Goal: Task Accomplishment & Management: Use online tool/utility

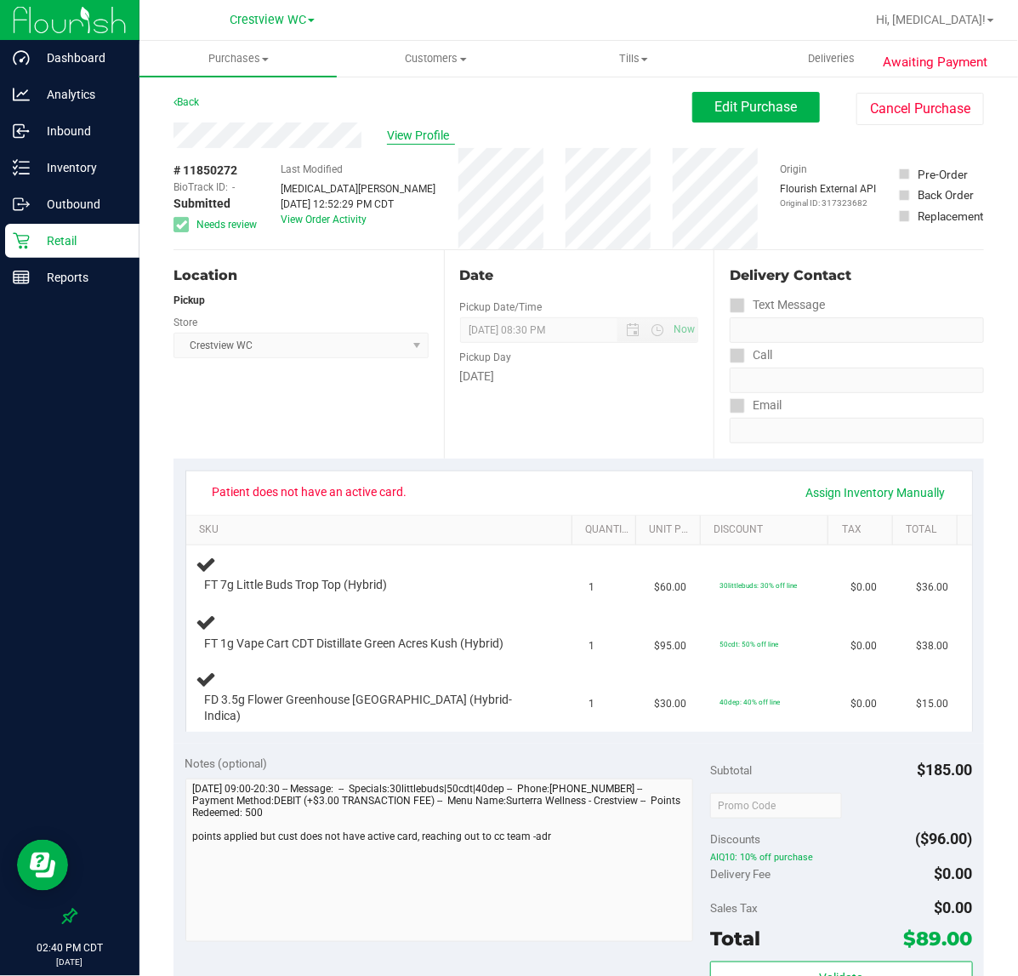
click at [414, 127] on span "View Profile" at bounding box center [421, 136] width 68 height 18
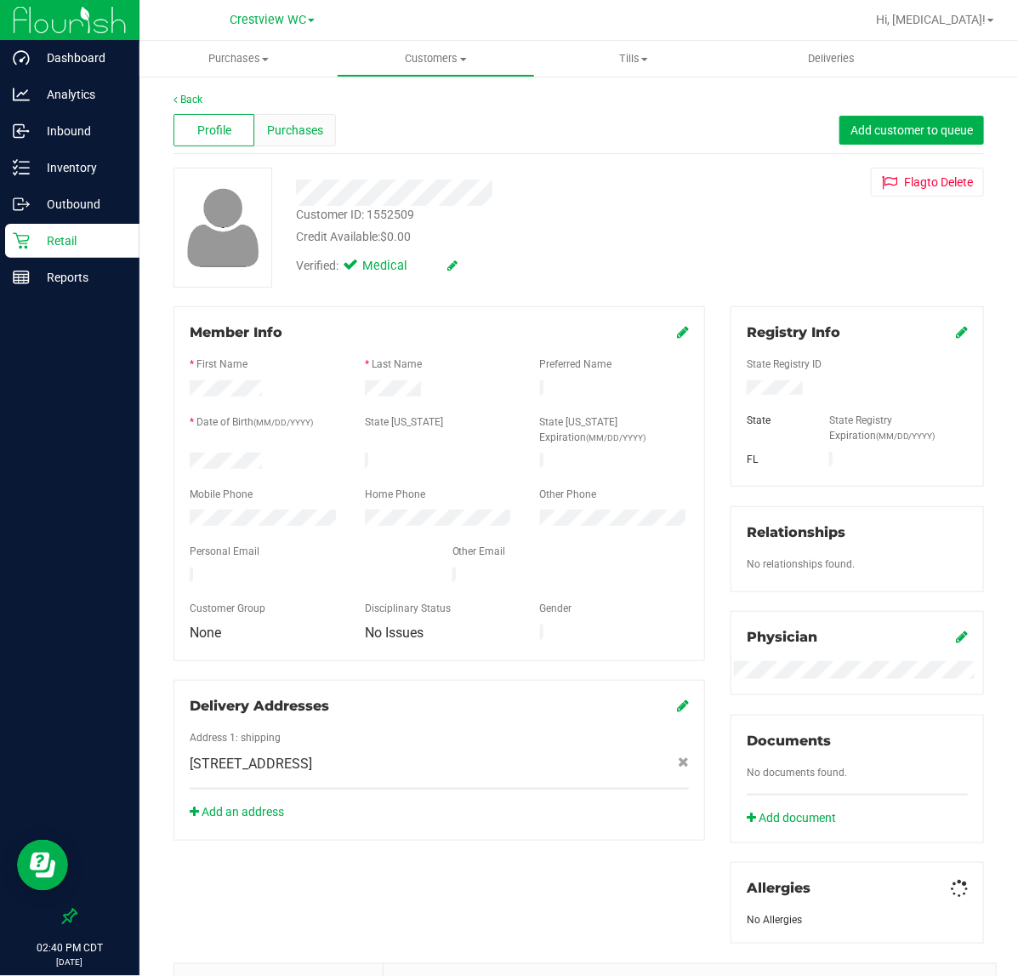
click at [296, 128] on span "Purchases" at bounding box center [295, 131] width 56 height 18
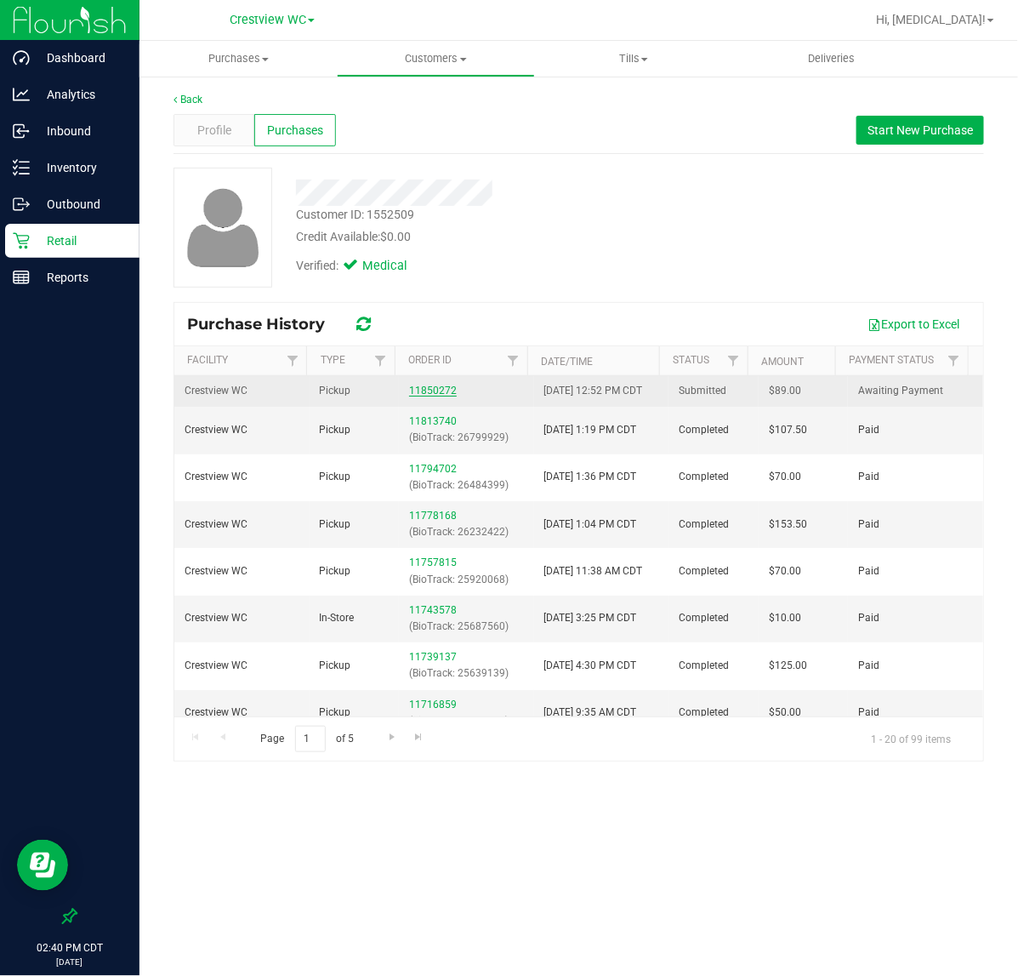
click at [431, 396] on link "11850272" at bounding box center [433, 391] width 48 height 12
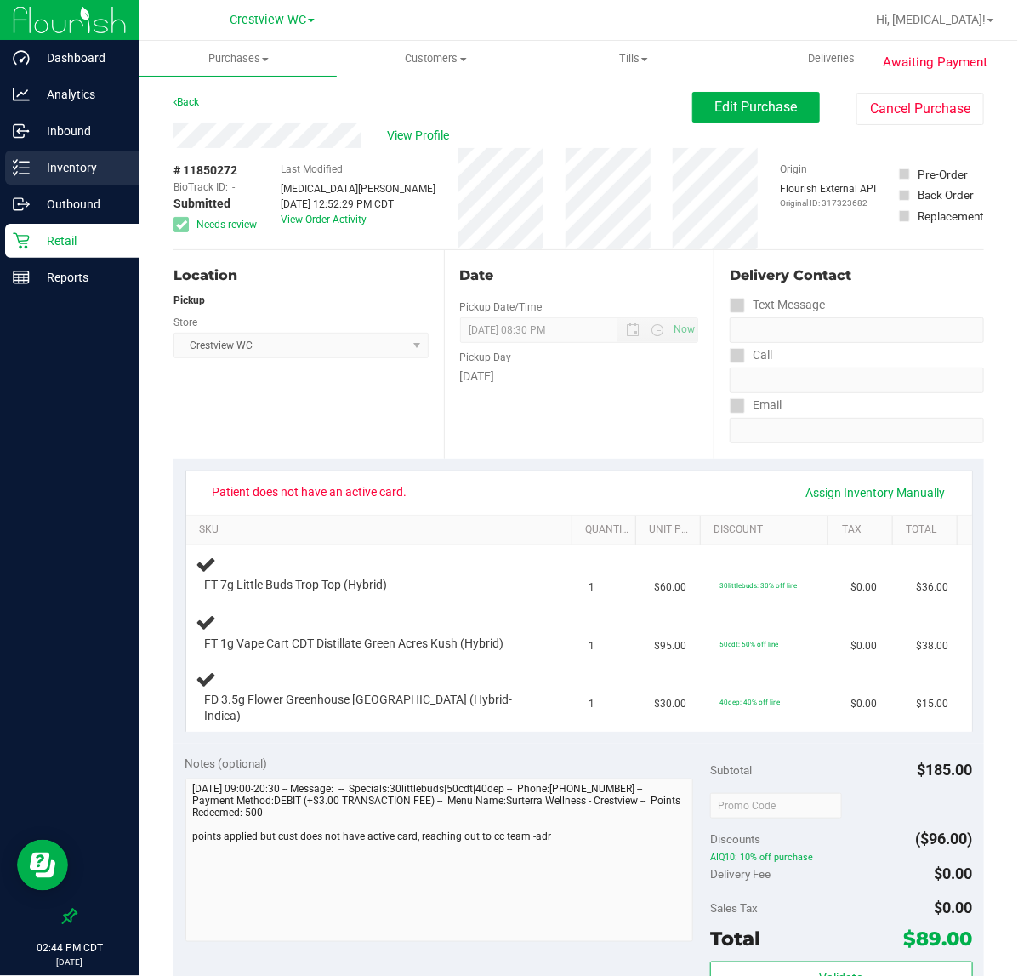
click at [54, 168] on p "Inventory" at bounding box center [81, 167] width 102 height 20
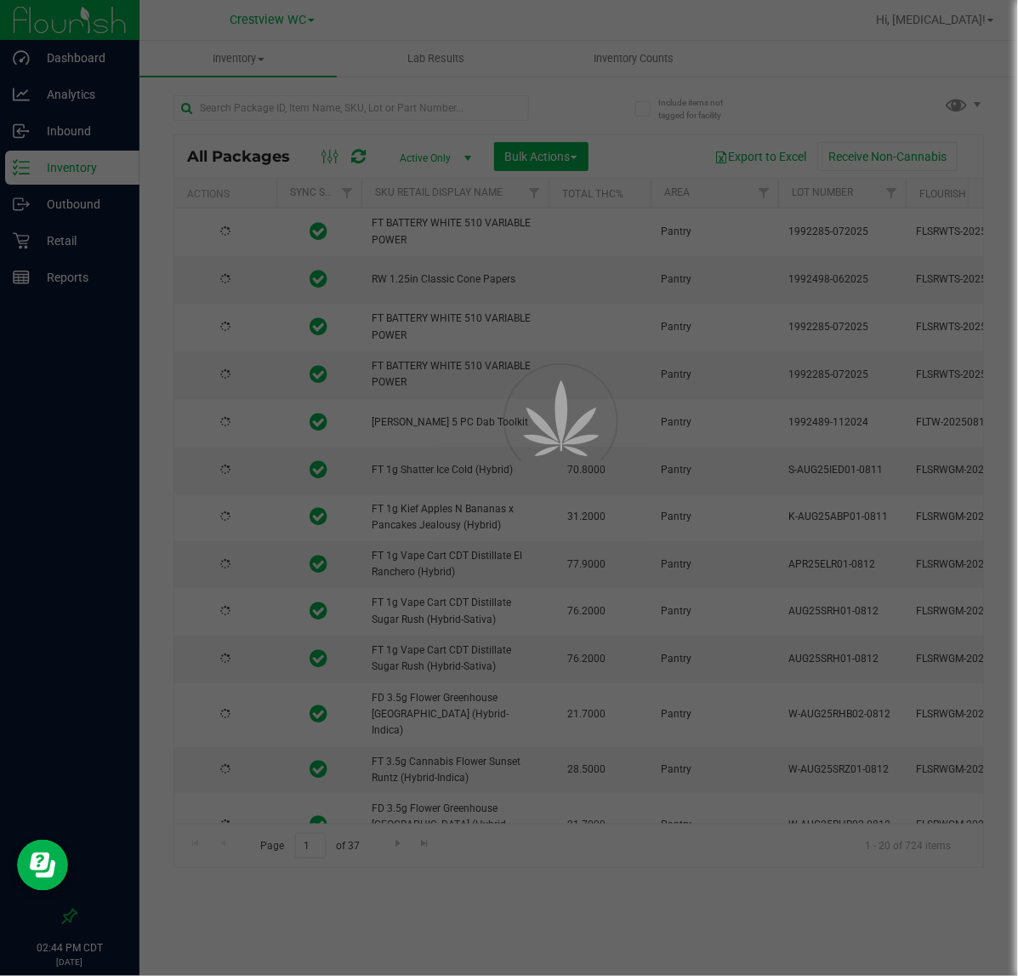
click at [448, 121] on div at bounding box center [509, 488] width 1018 height 976
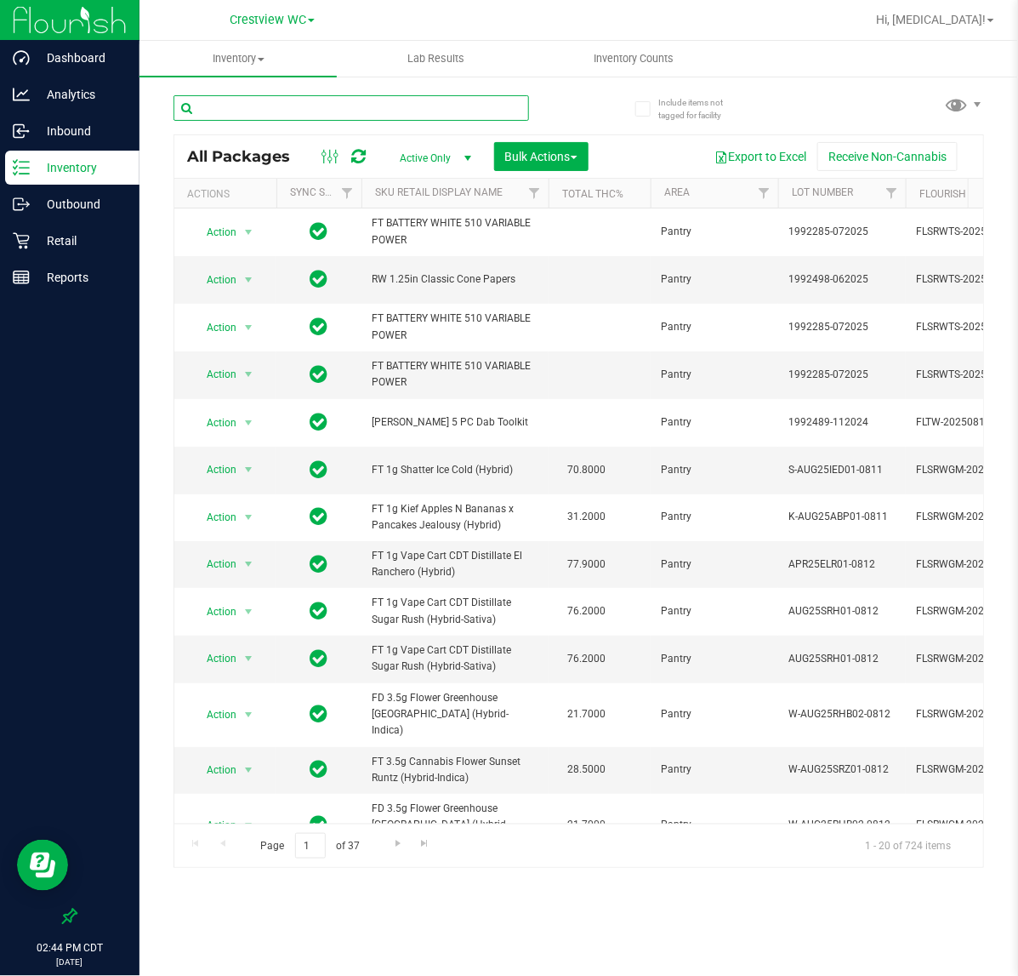
click at [441, 107] on input "text" at bounding box center [352, 108] width 356 height 26
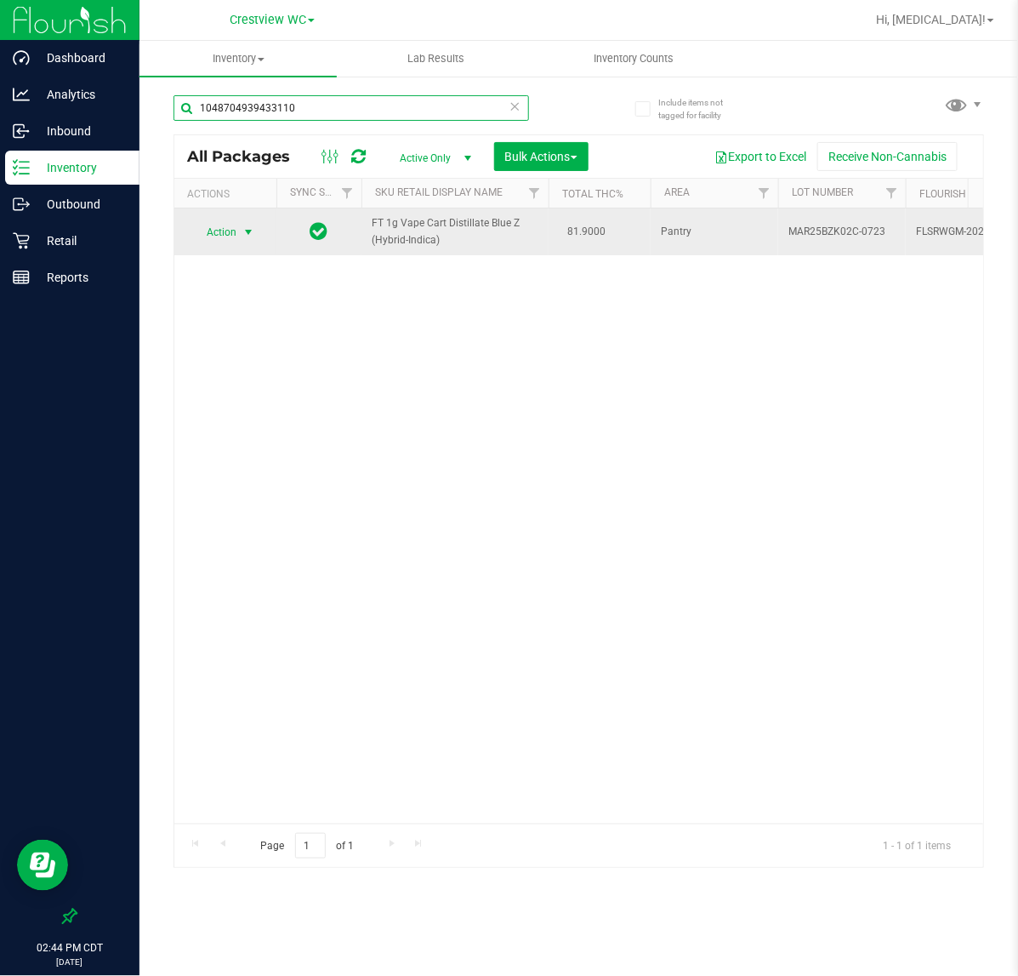
type input "1048704939433110"
click at [232, 238] on span "Action" at bounding box center [214, 232] width 46 height 24
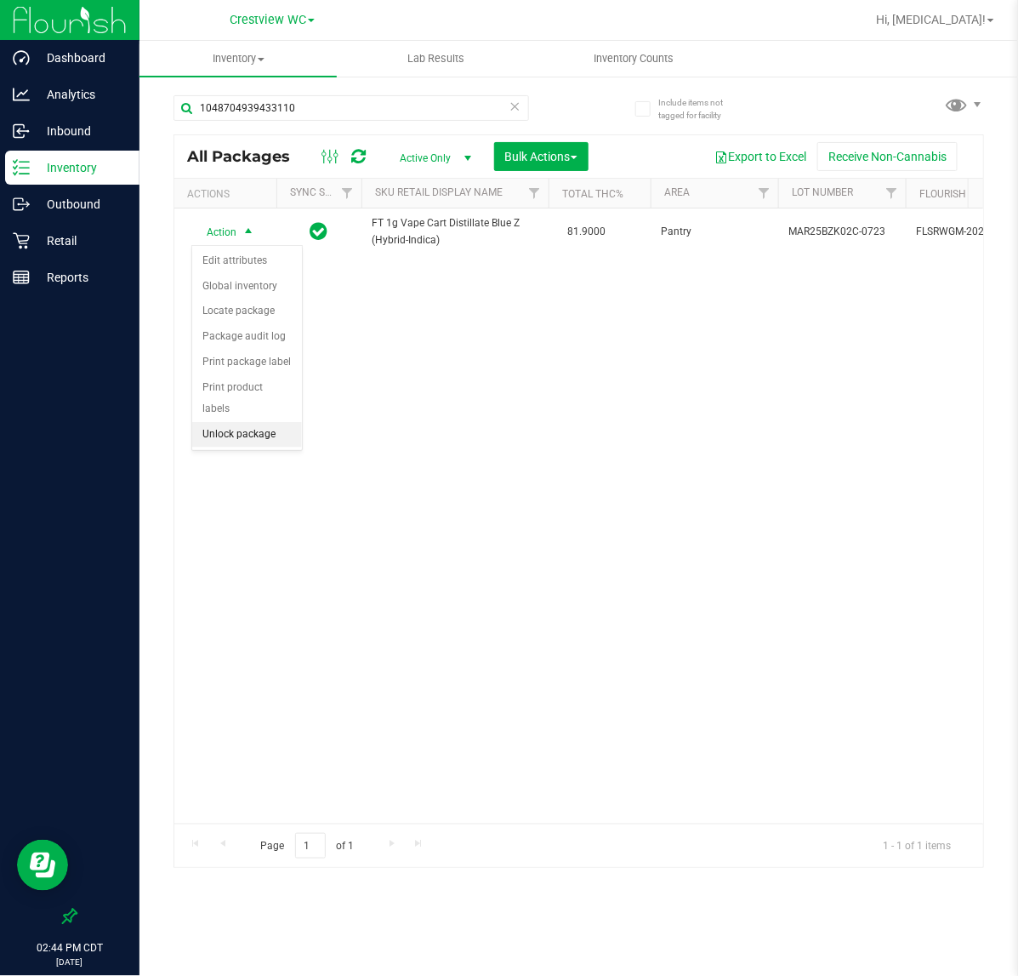
click at [234, 426] on li "Unlock package" at bounding box center [247, 435] width 110 height 26
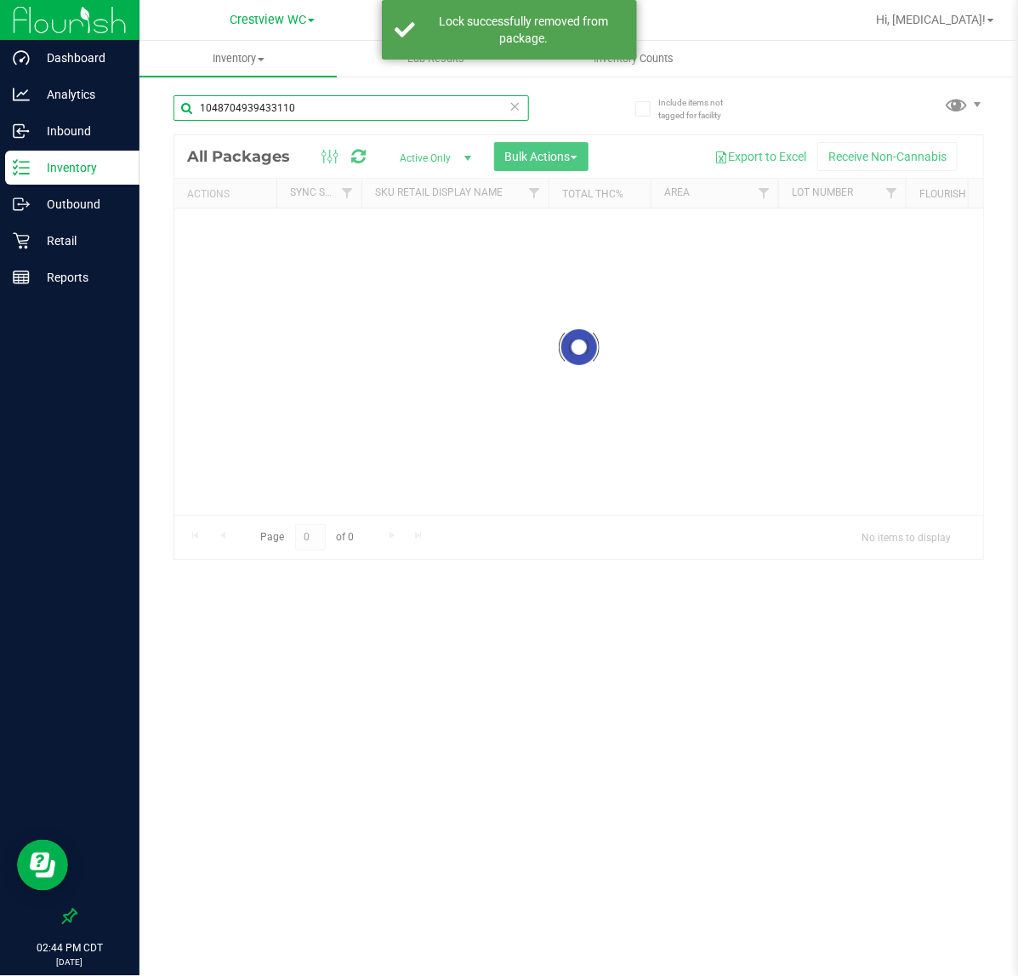
click at [320, 111] on div "Inventory All packages All inventory Waste log Create inventory Lab Results Inv…" at bounding box center [579, 508] width 879 height 935
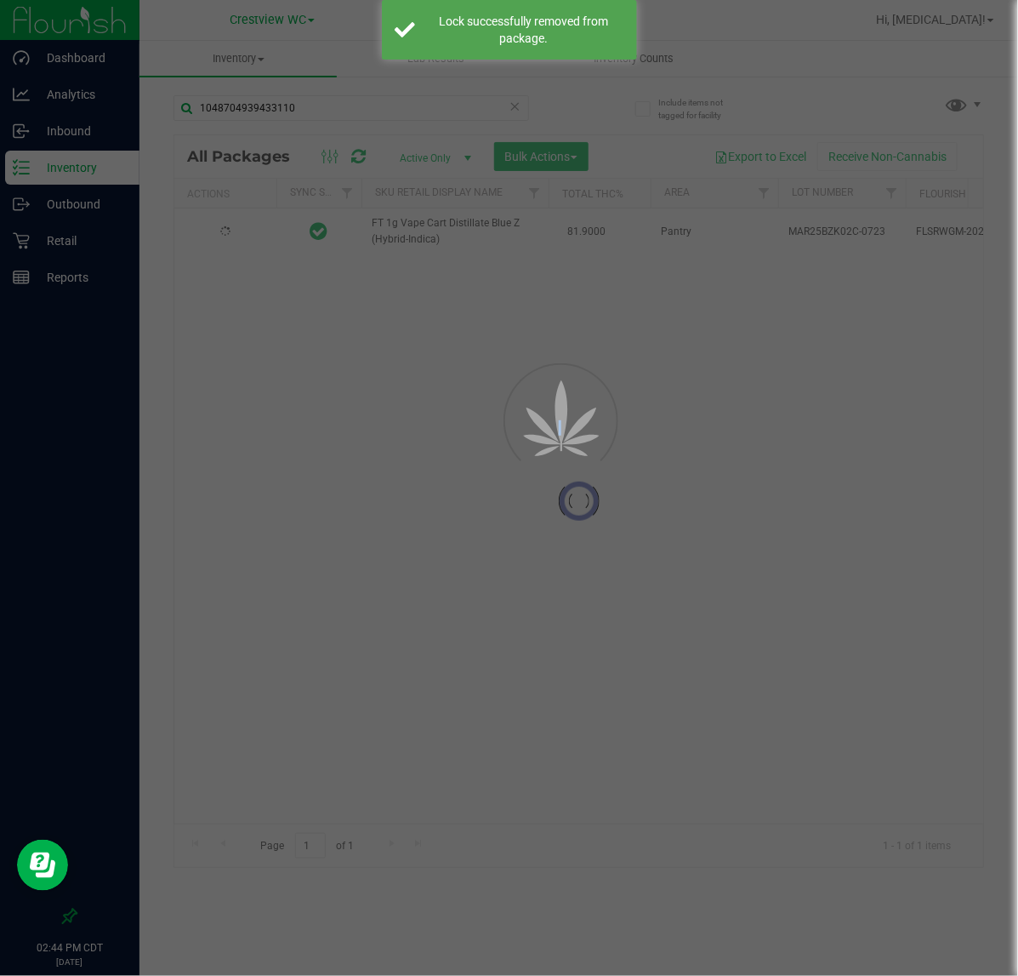
click at [320, 111] on div at bounding box center [509, 488] width 1018 height 976
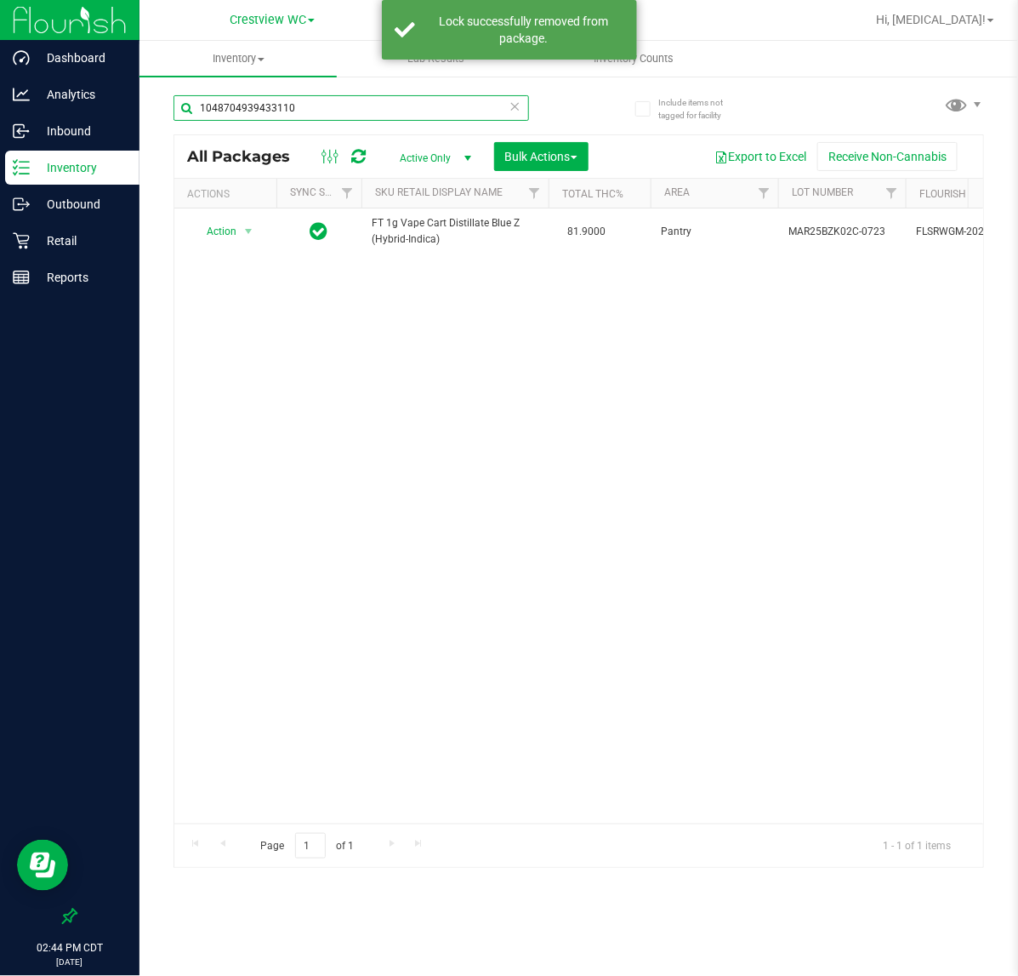
click at [317, 111] on input "1048704939433110" at bounding box center [352, 108] width 356 height 26
click at [311, 116] on input "1048704939433110" at bounding box center [352, 108] width 356 height 26
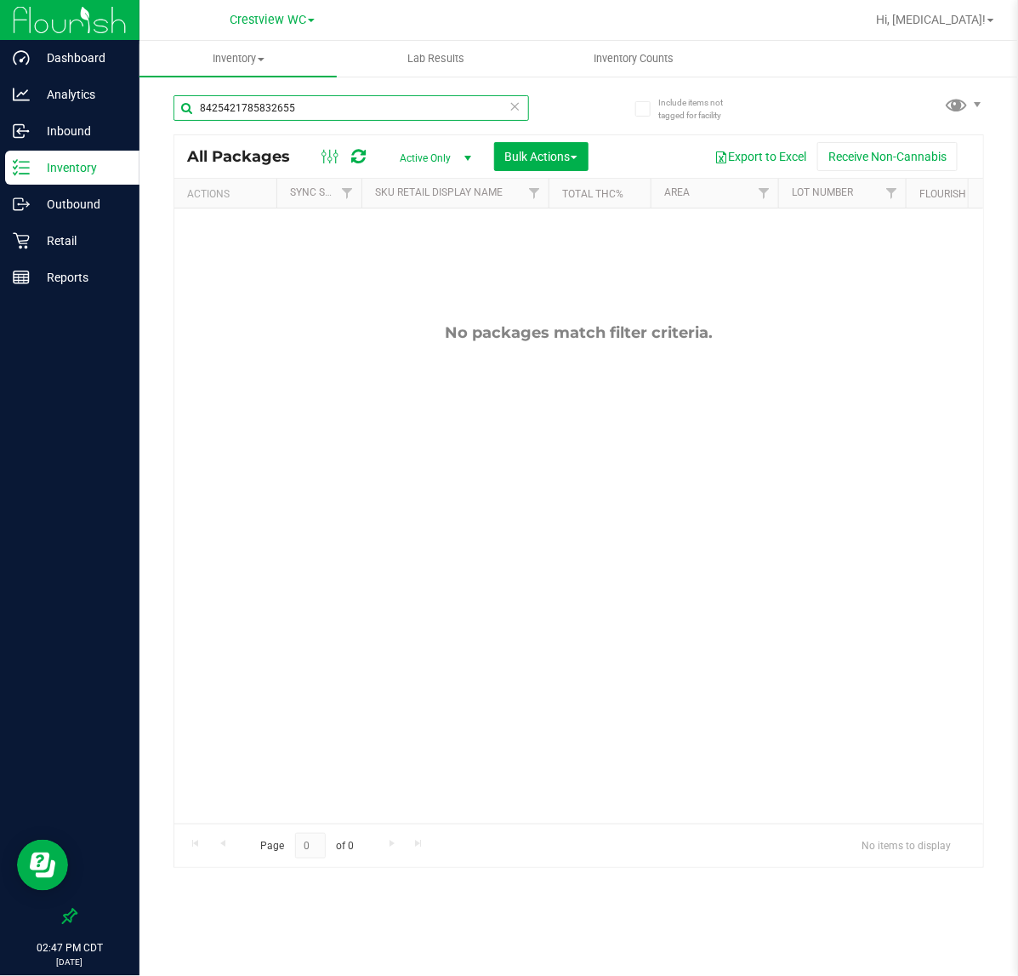
click at [364, 105] on input "8425421785832655" at bounding box center [352, 108] width 356 height 26
type input "htm"
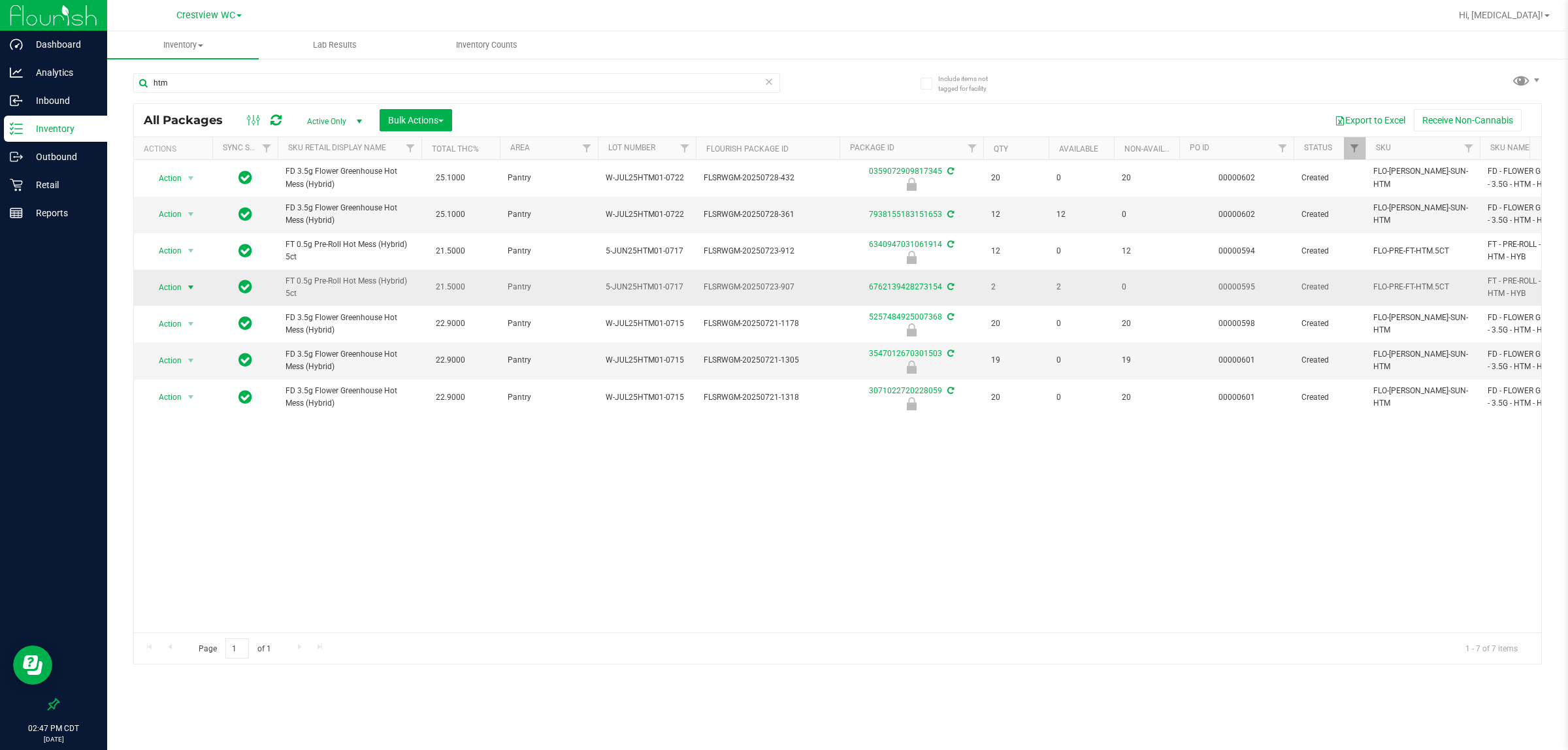
click at [177, 282] on span "Action" at bounding box center [164, 287] width 35 height 18
click at [210, 465] on li "Print product labels" at bounding box center [198, 466] width 101 height 20
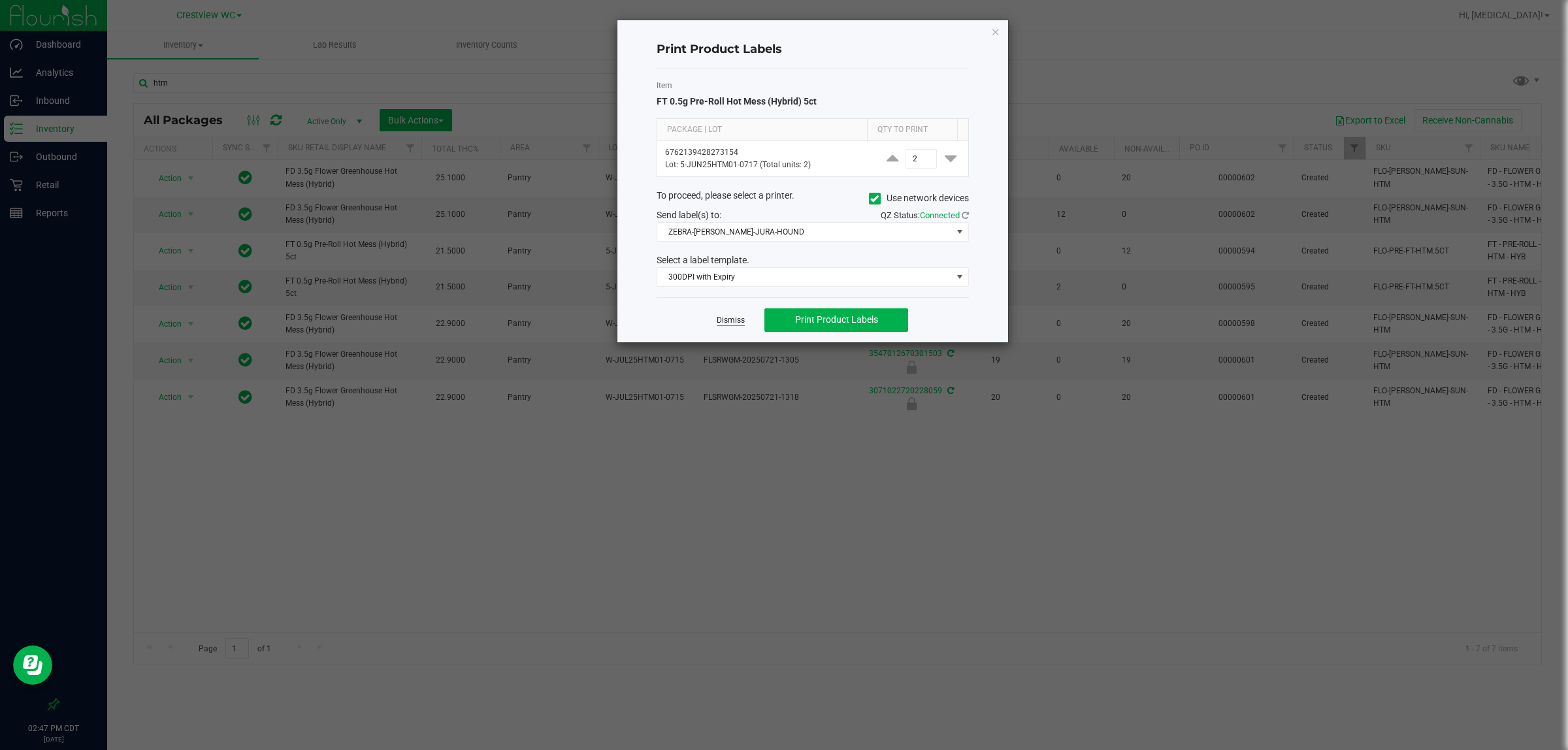
click at [729, 324] on link "Dismiss" at bounding box center [730, 320] width 28 height 11
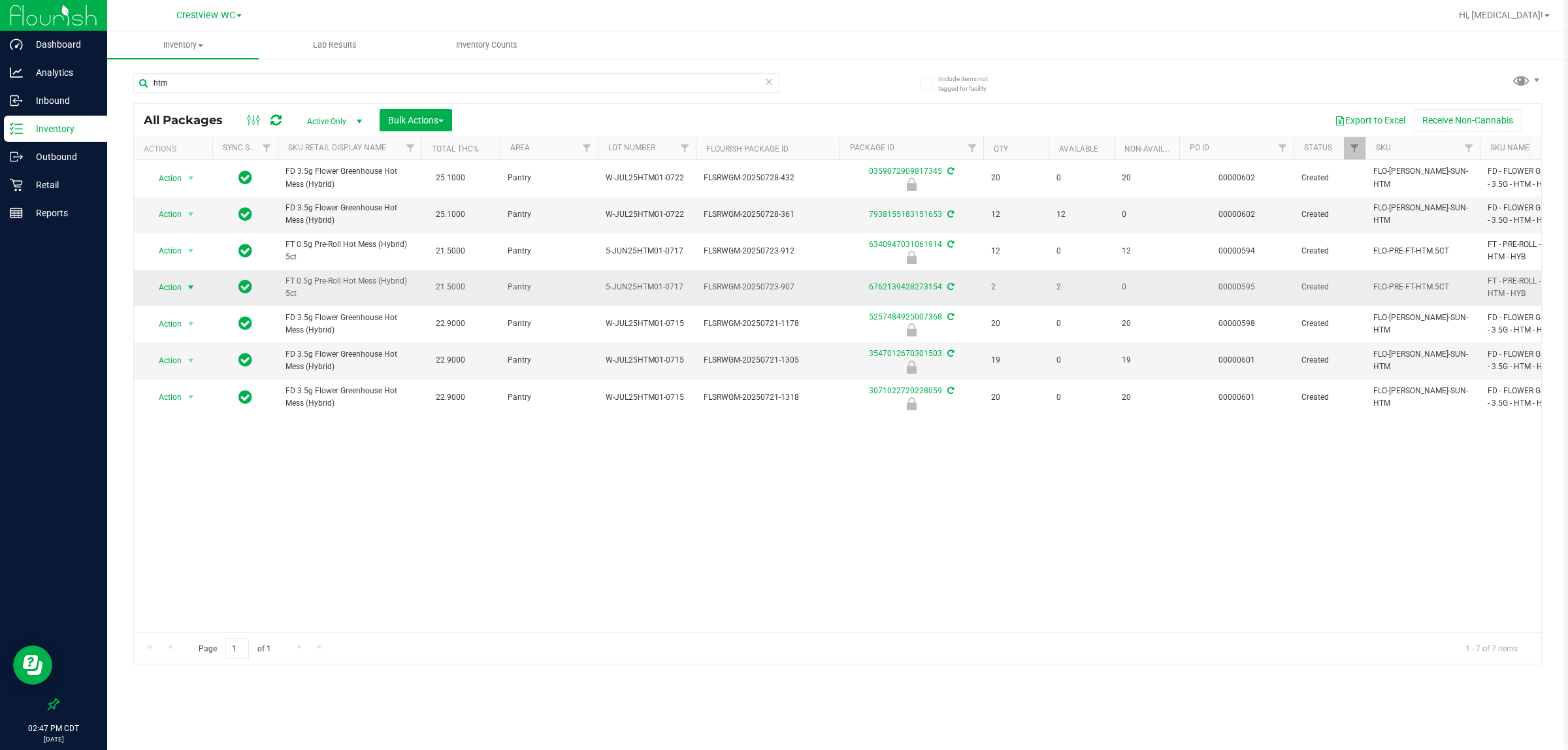
click at [151, 289] on span "Action" at bounding box center [164, 287] width 35 height 18
click at [193, 446] on li "Print package label" at bounding box center [198, 446] width 101 height 20
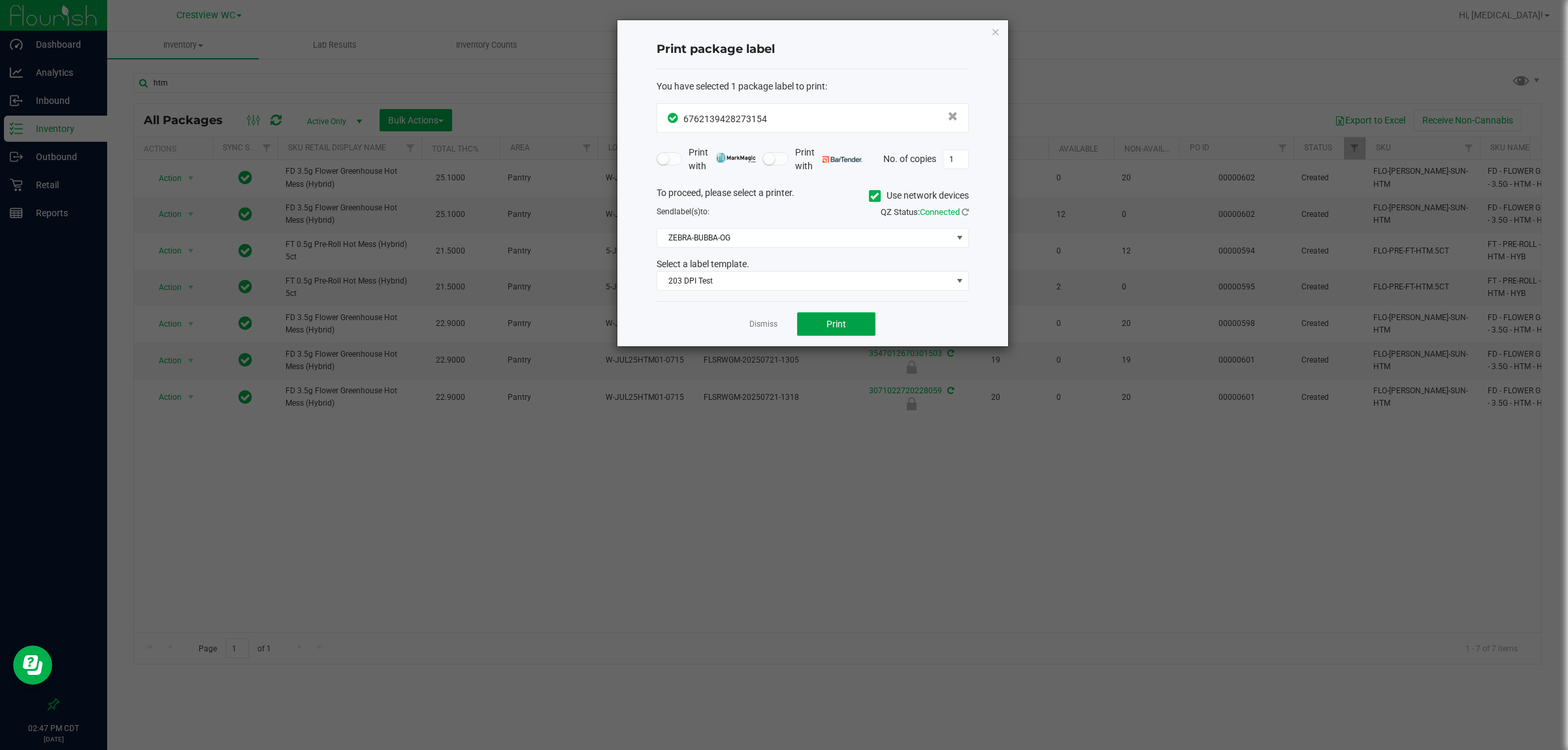
click at [782, 326] on span "Print" at bounding box center [836, 324] width 20 height 11
click at [769, 322] on link "Dismiss" at bounding box center [763, 324] width 28 height 11
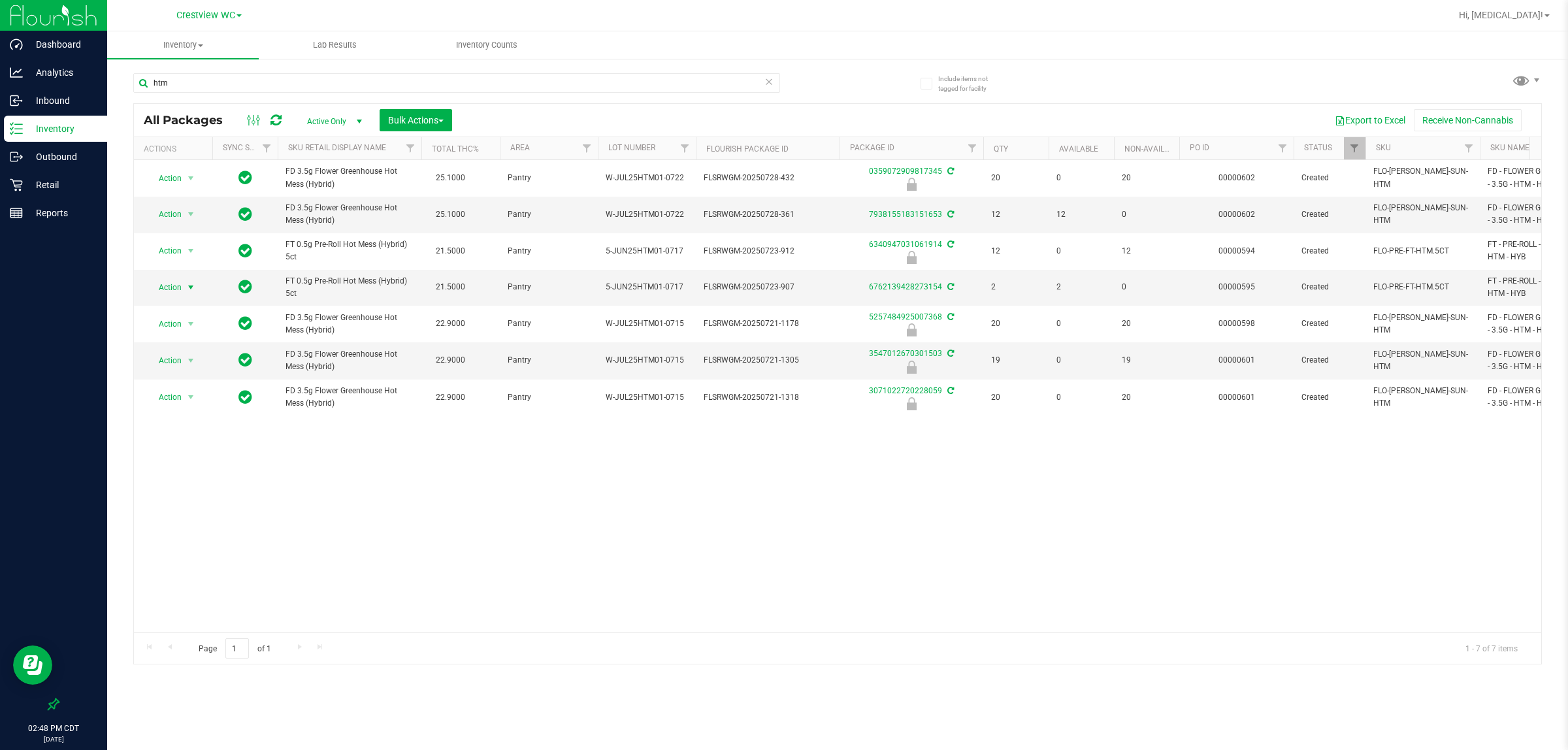
click at [782, 539] on div "Action Action Edit attributes Global inventory Locate package Package audit log…" at bounding box center [837, 395] width 1408 height 472
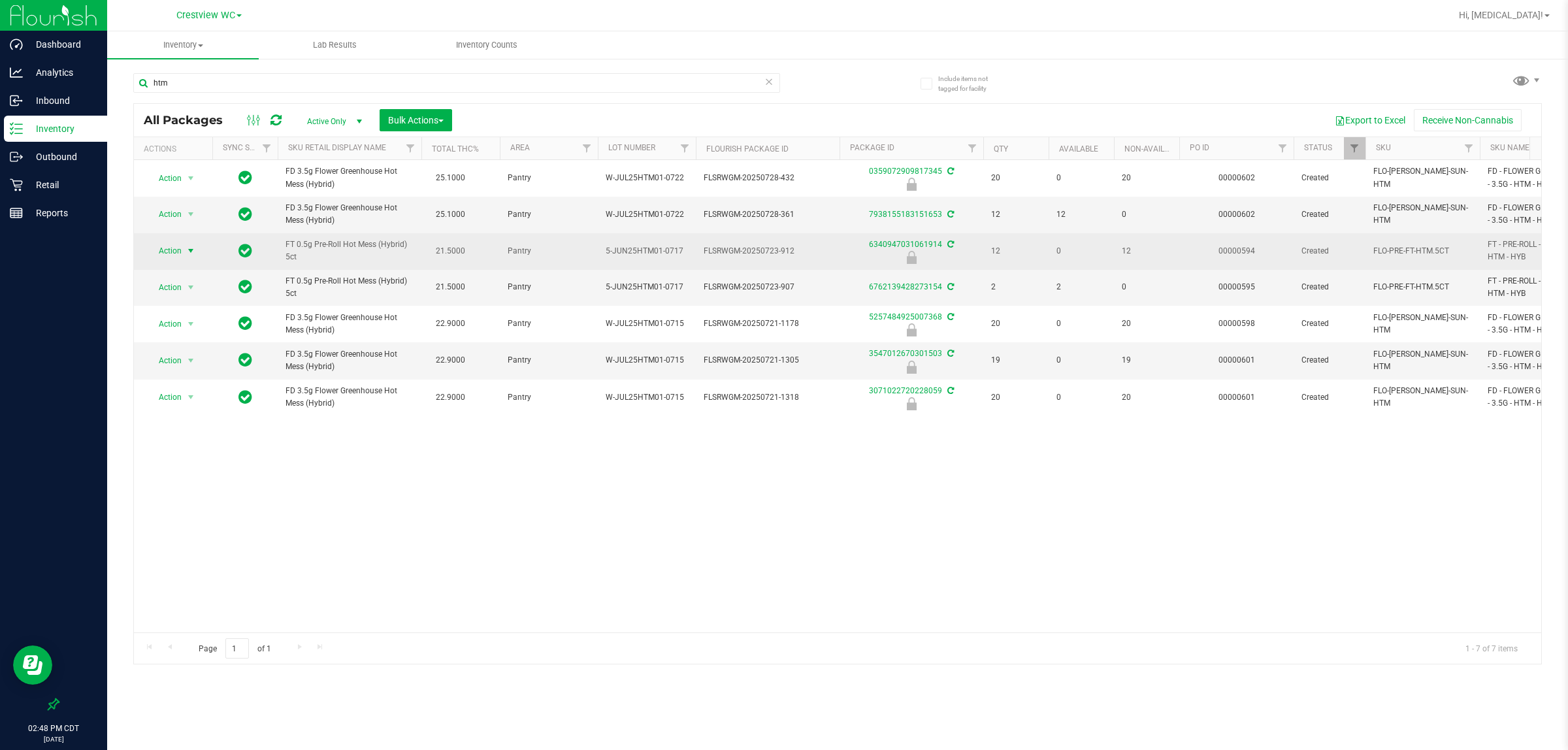
click at [184, 249] on span "select" at bounding box center [190, 251] width 16 height 18
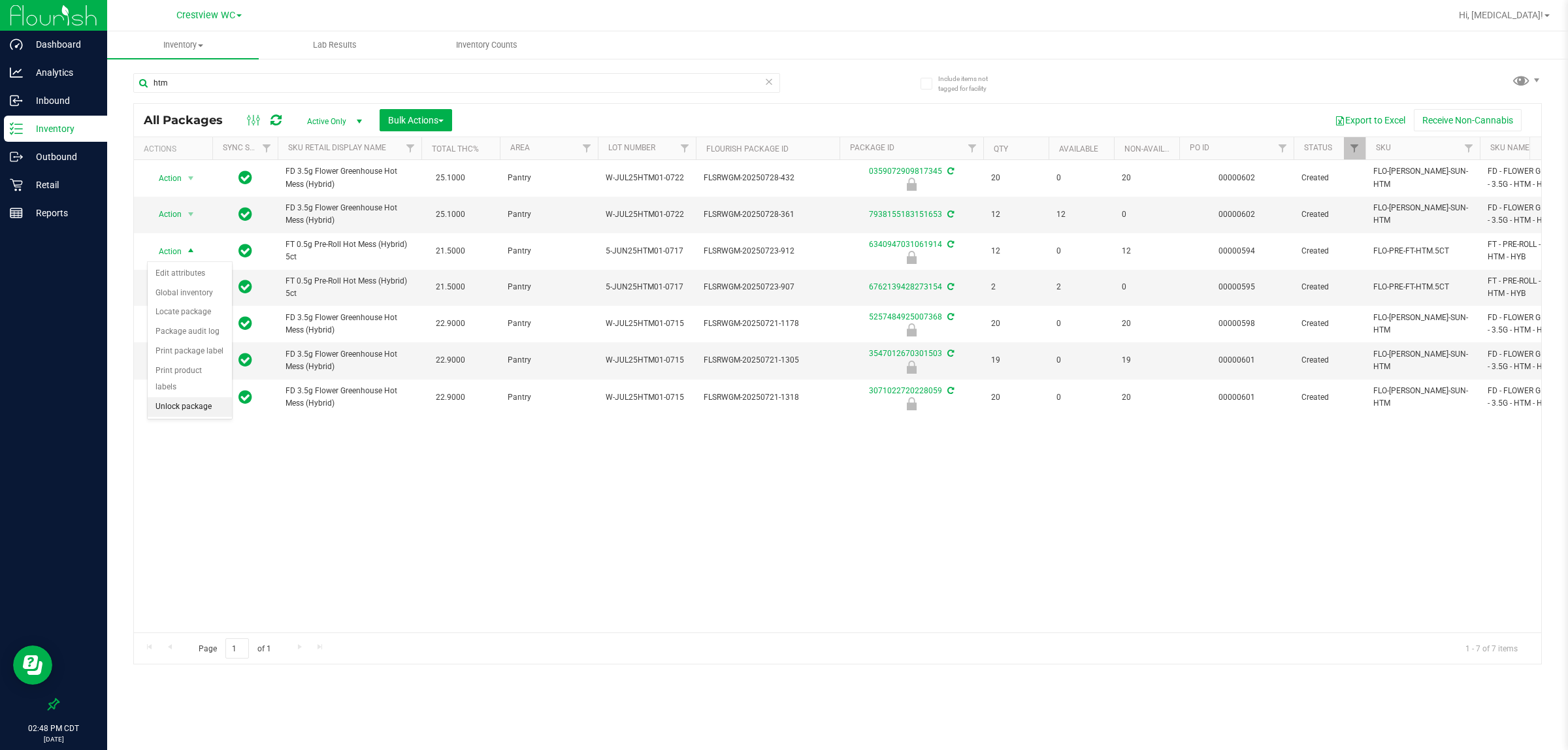
click at [181, 397] on li "Unlock package" at bounding box center [190, 407] width 84 height 20
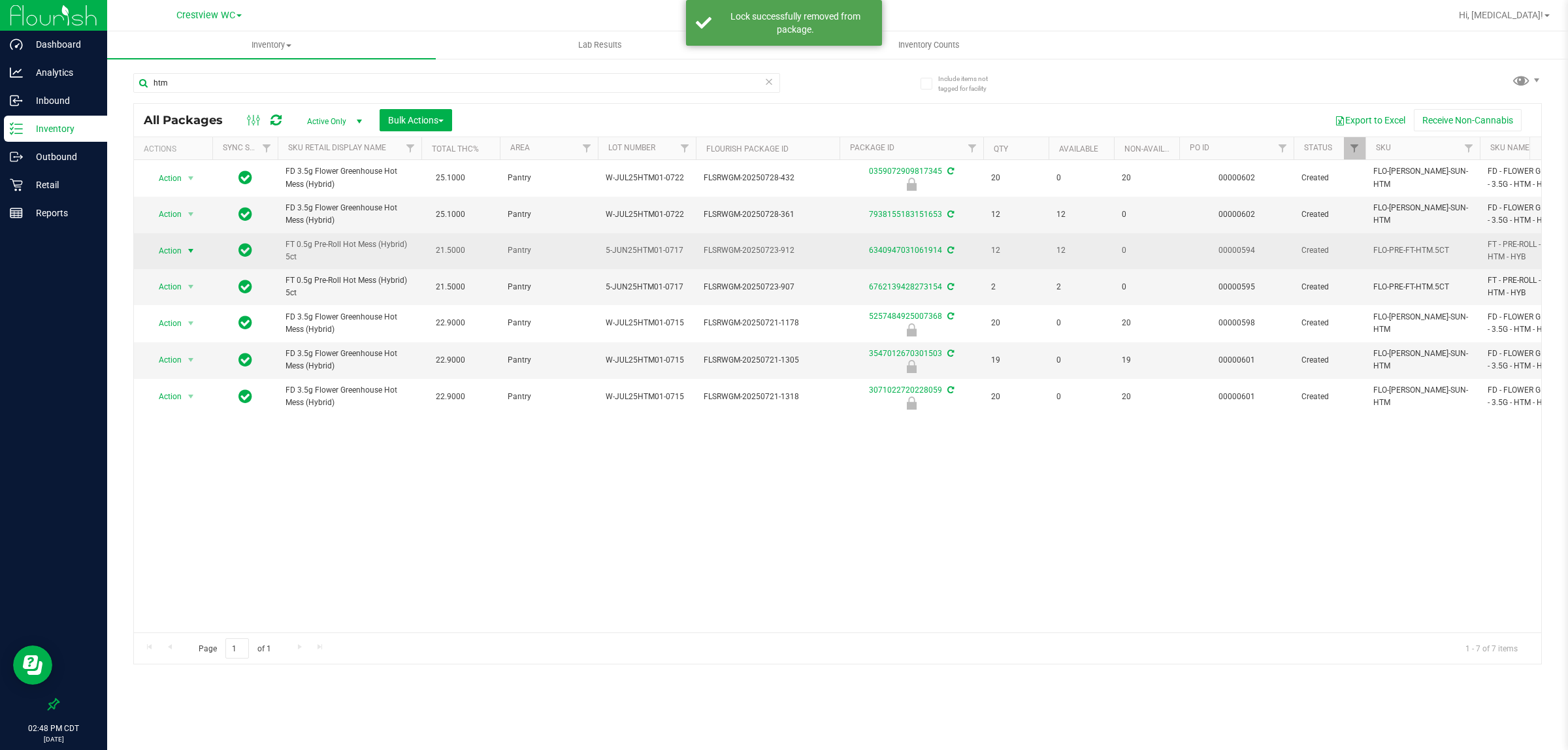
click at [184, 246] on span "select" at bounding box center [190, 251] width 16 height 18
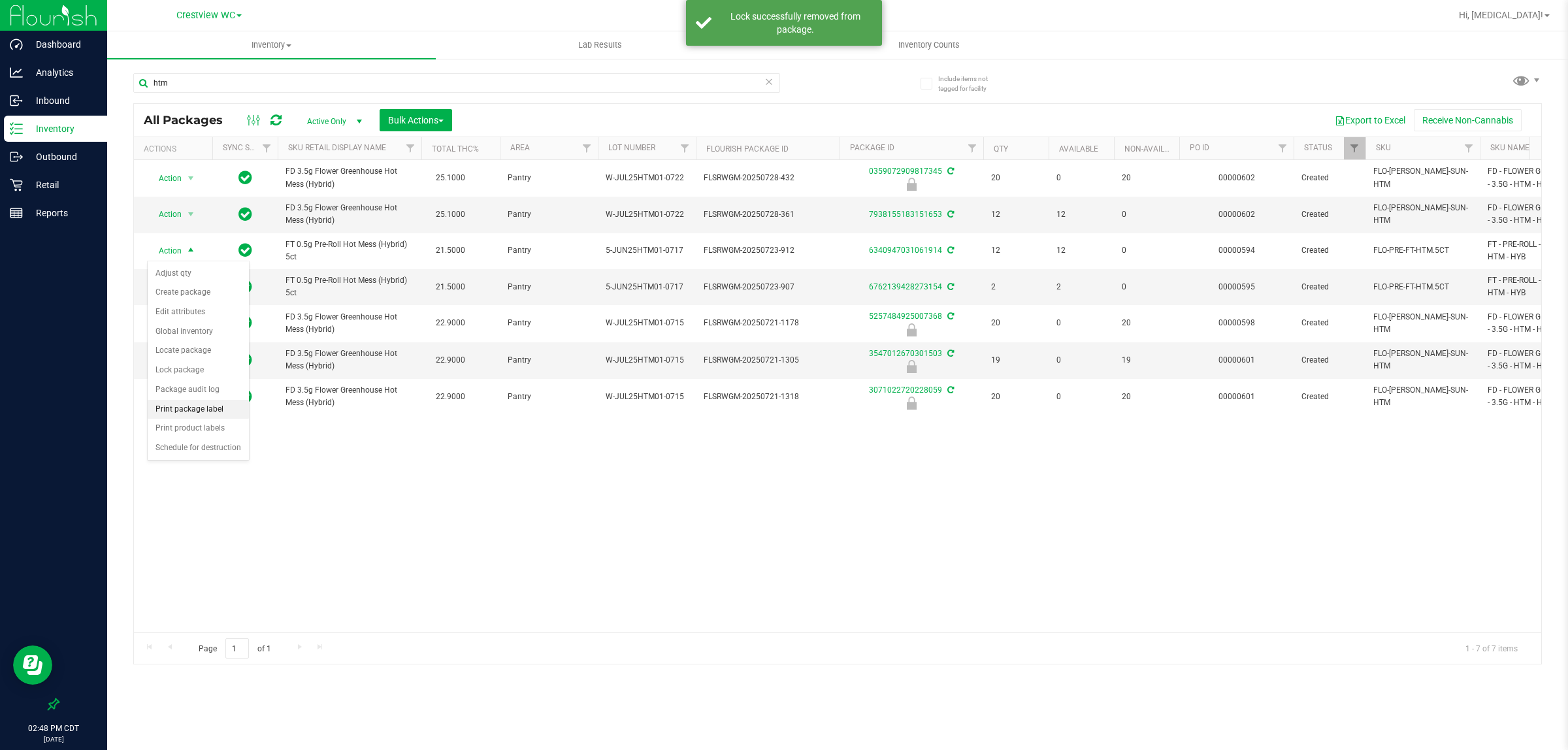
click at [207, 413] on li "Print package label" at bounding box center [198, 410] width 101 height 20
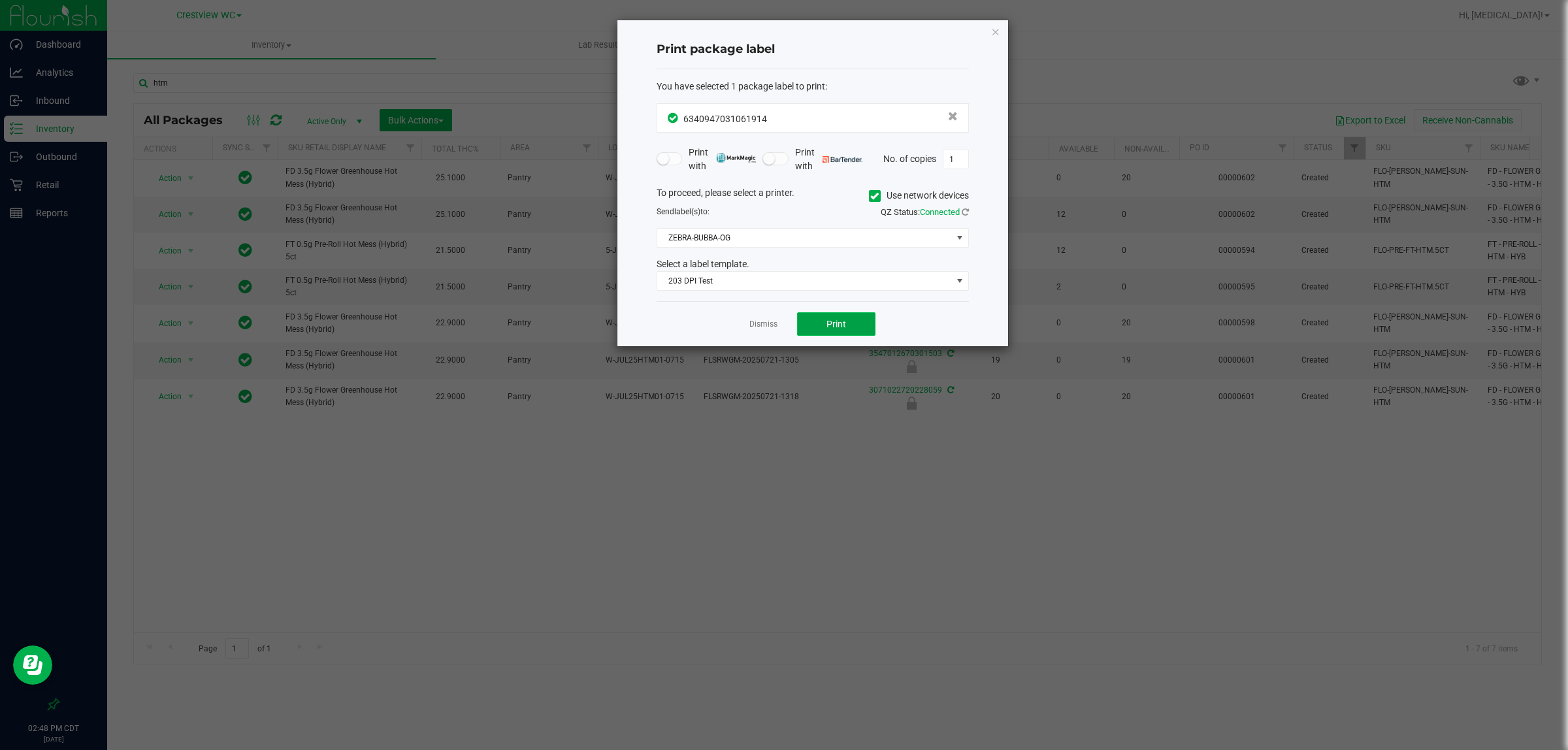
click at [782, 327] on span "Print" at bounding box center [836, 324] width 20 height 11
click at [763, 323] on link "Dismiss" at bounding box center [763, 324] width 28 height 11
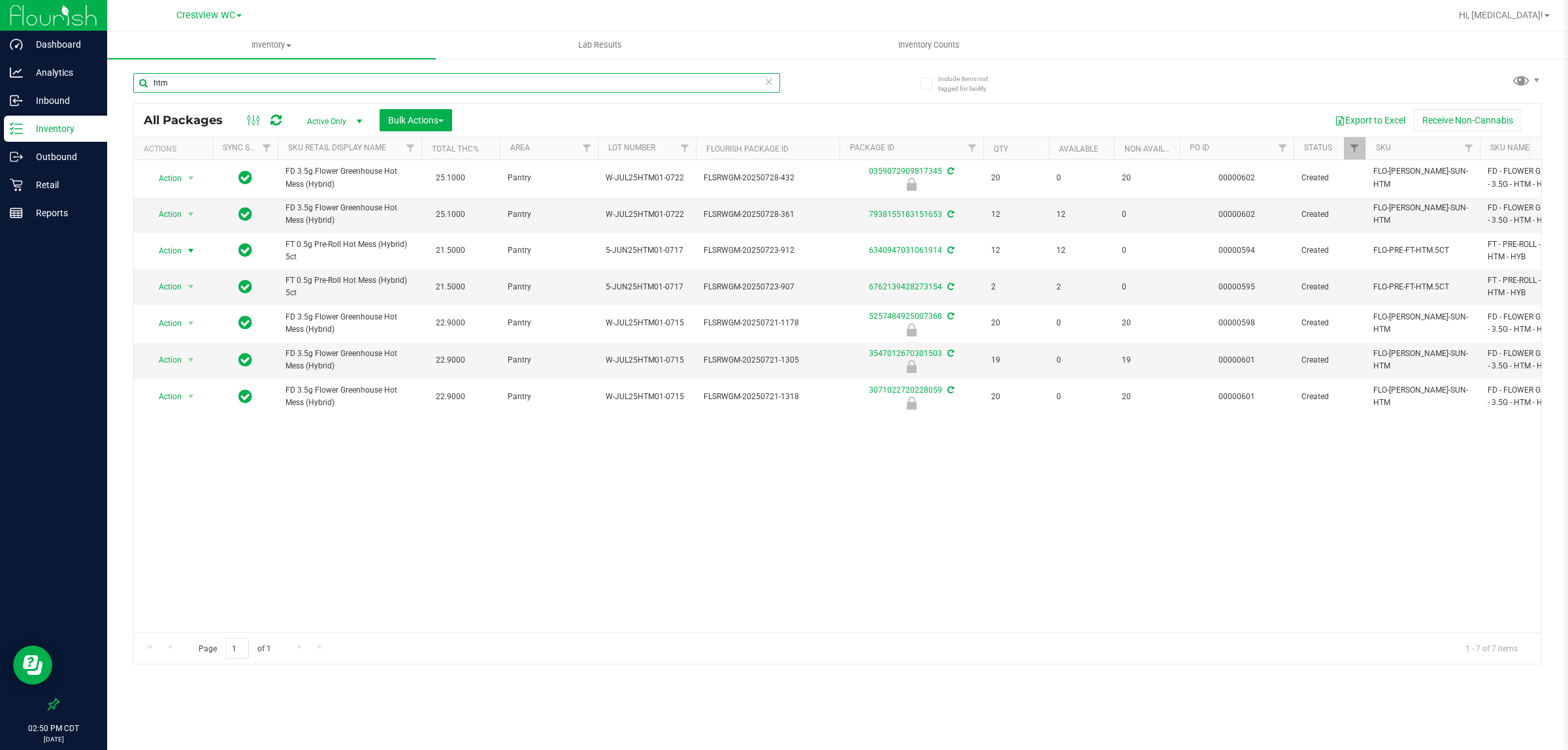
click at [324, 90] on input "htm" at bounding box center [457, 83] width 647 height 20
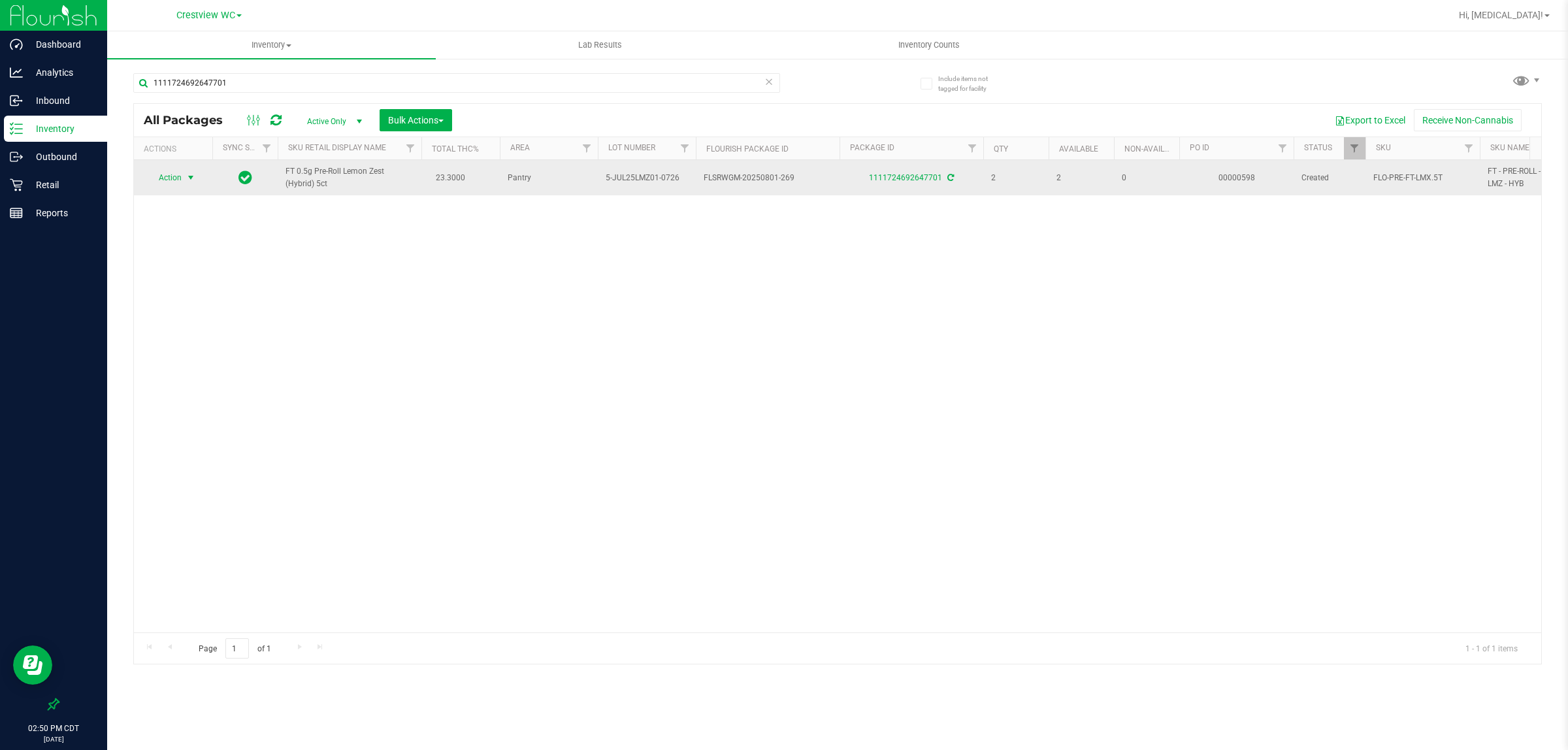
click at [187, 177] on span "select" at bounding box center [191, 178] width 11 height 11
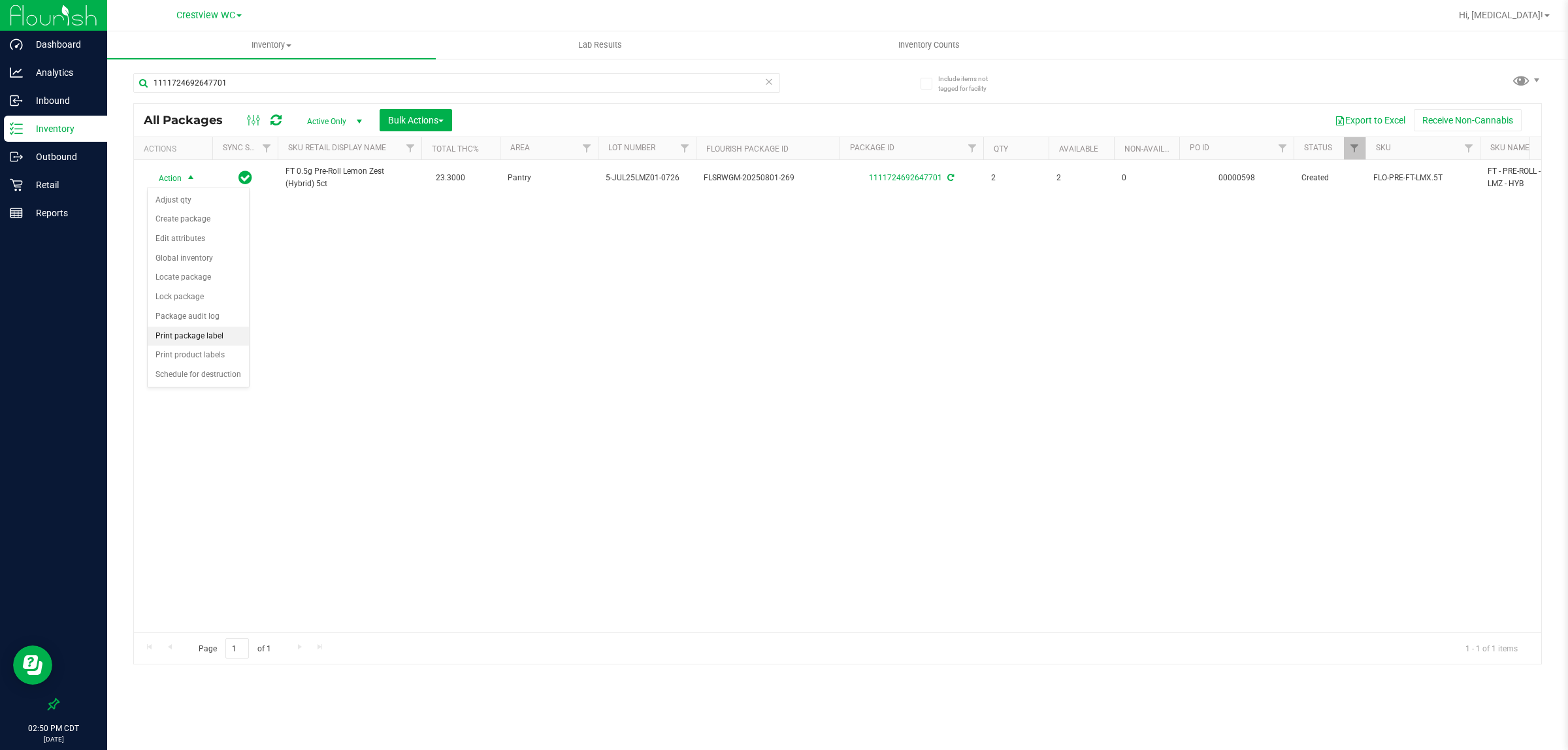
click at [203, 338] on li "Print package label" at bounding box center [198, 336] width 101 height 20
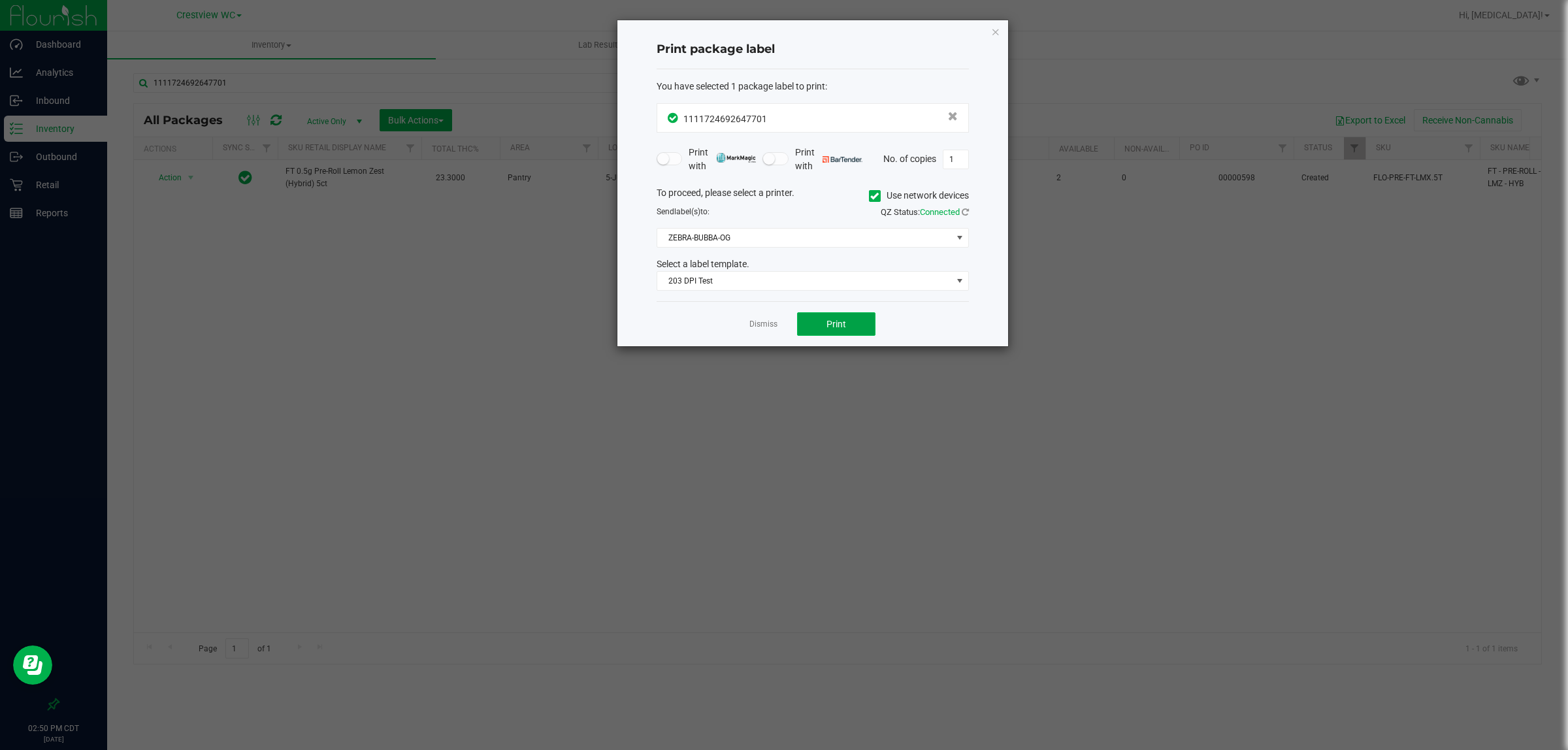
click at [782, 331] on button "Print" at bounding box center [836, 324] width 78 height 24
click at [762, 325] on link "Dismiss" at bounding box center [763, 324] width 28 height 11
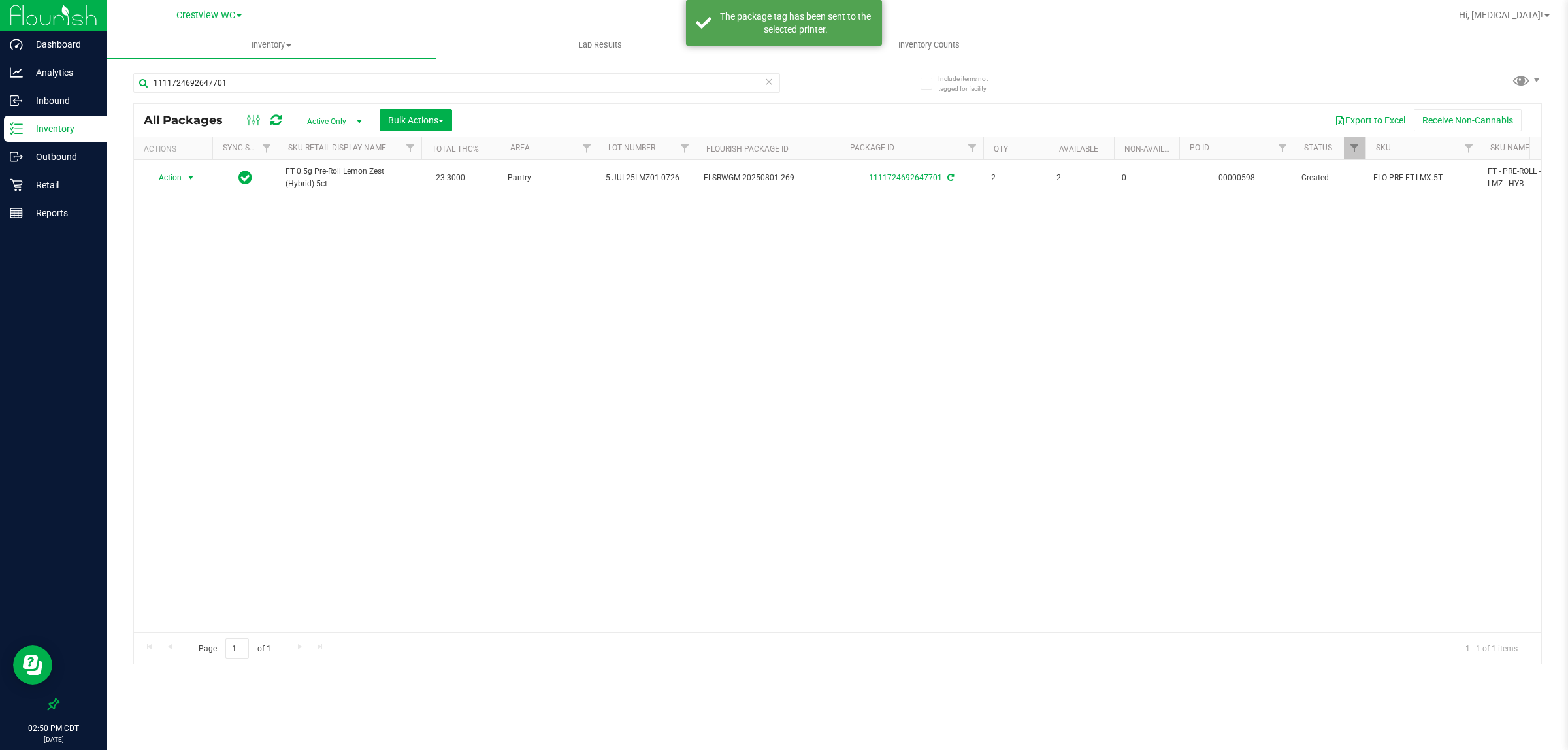
click at [779, 494] on div "Action Action Adjust qty Create package Edit attributes Global inventory Locate…" at bounding box center [837, 395] width 1408 height 472
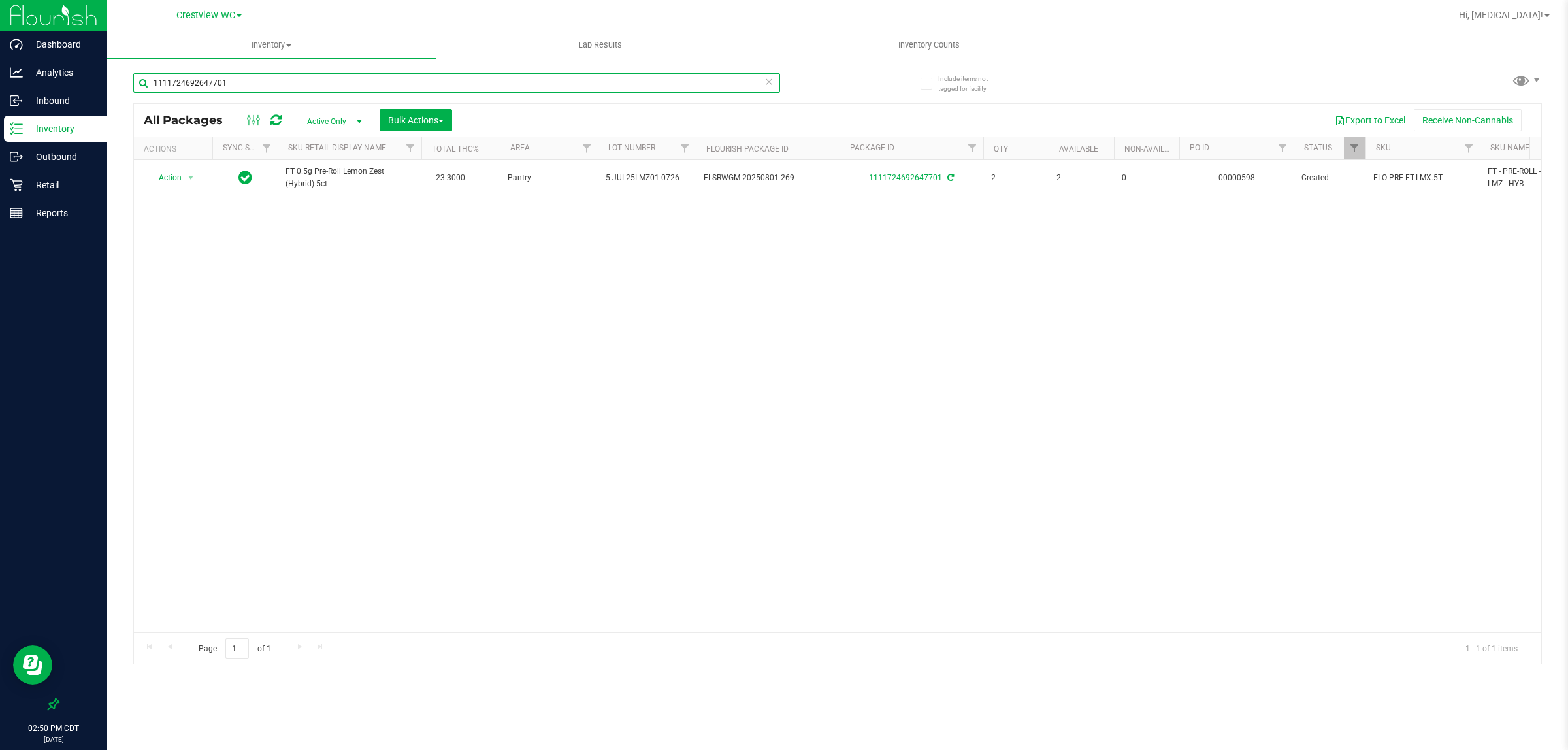
click at [261, 88] on input "1111724692647701" at bounding box center [457, 83] width 647 height 20
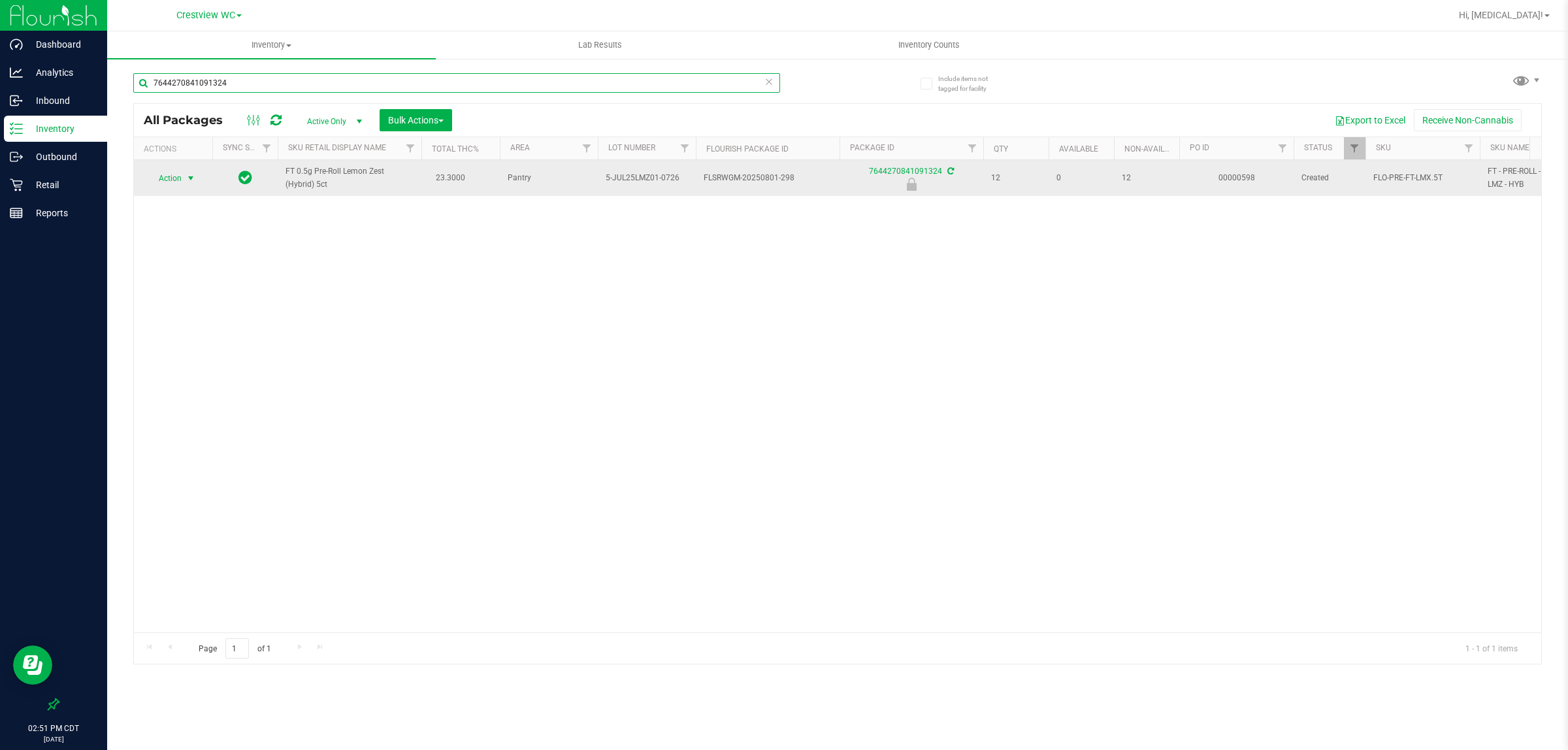
type input "7644270841091324"
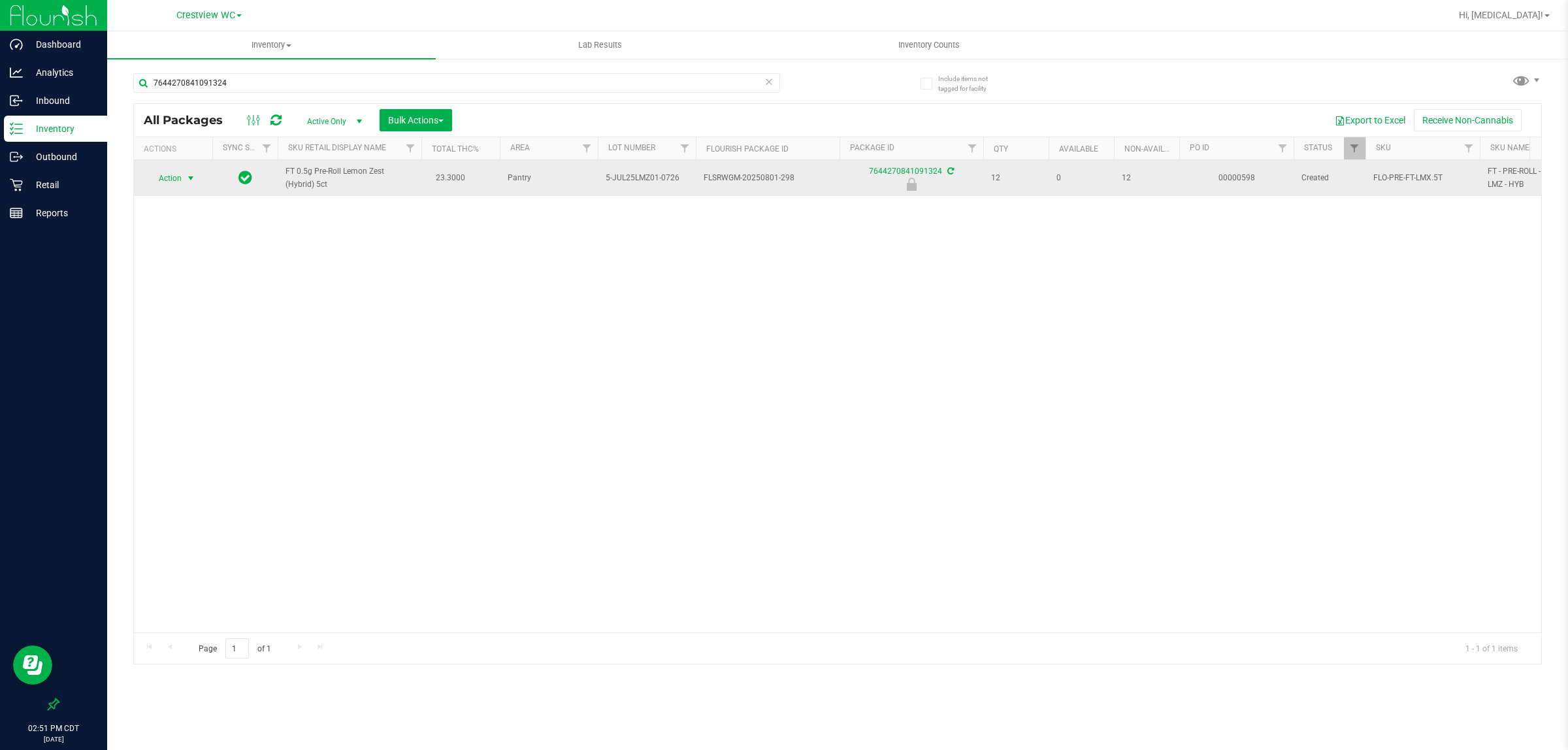
click at [177, 178] on span "Action" at bounding box center [164, 178] width 35 height 18
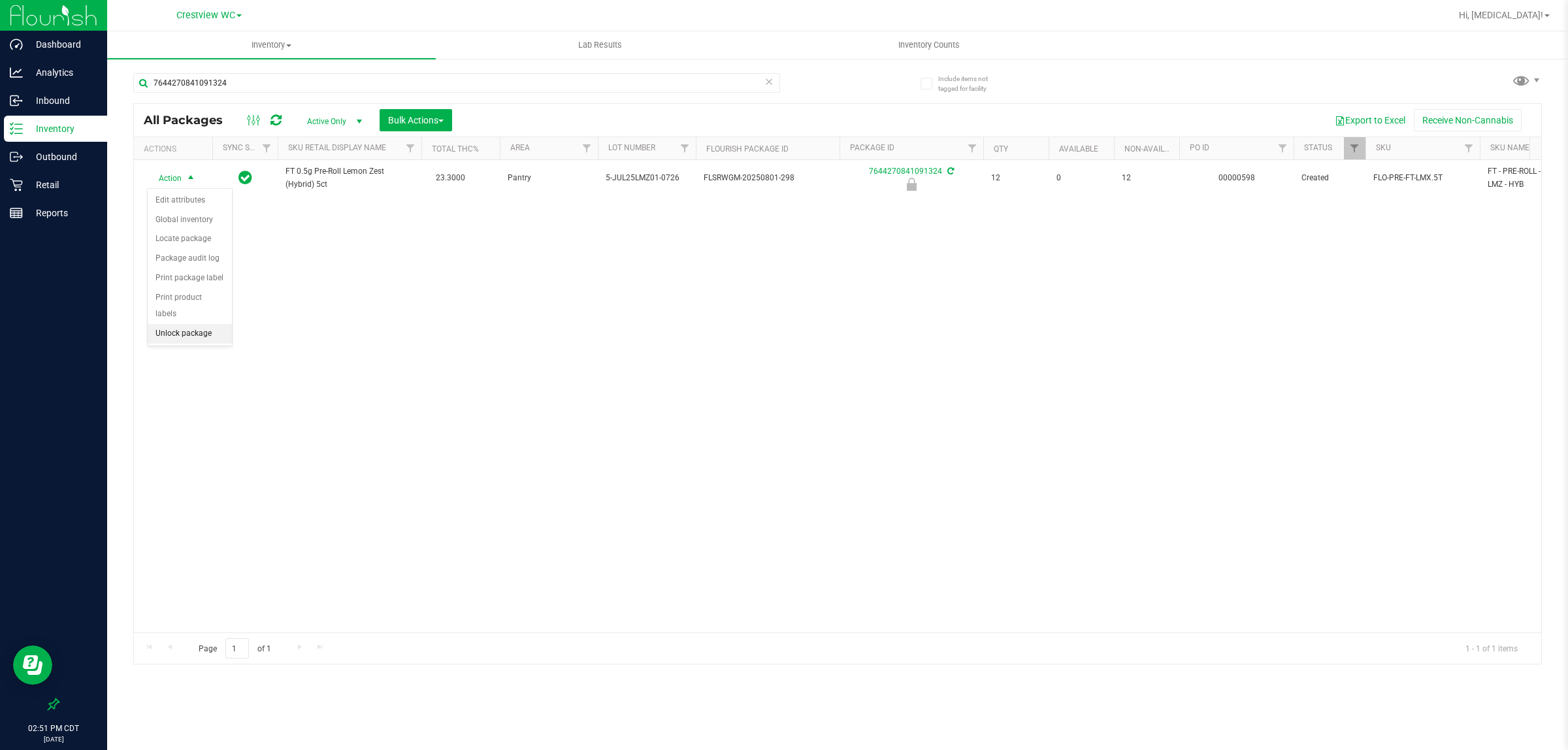
click at [180, 324] on li "Unlock package" at bounding box center [190, 334] width 84 height 20
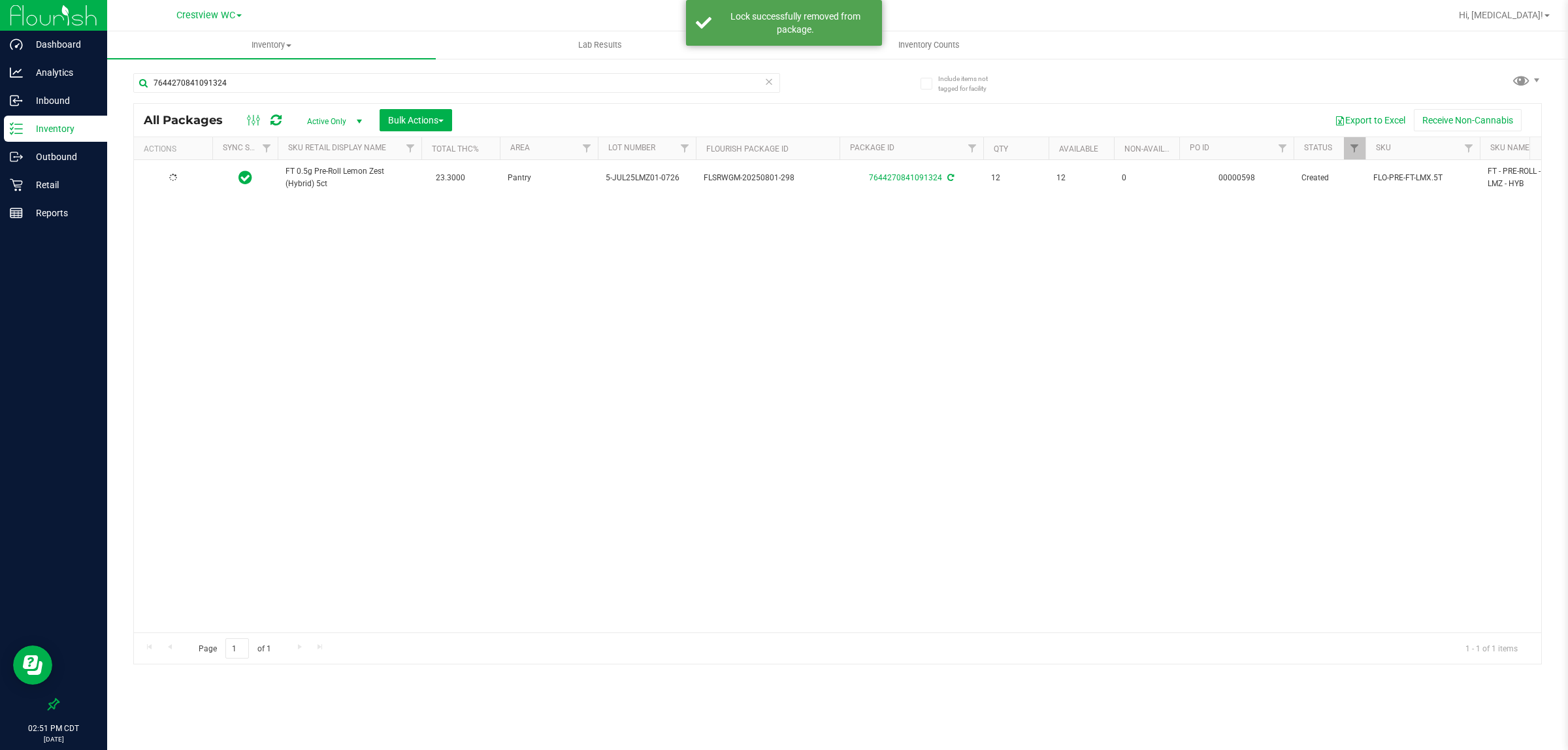
click at [2, 376] on div at bounding box center [54, 460] width 108 height 464
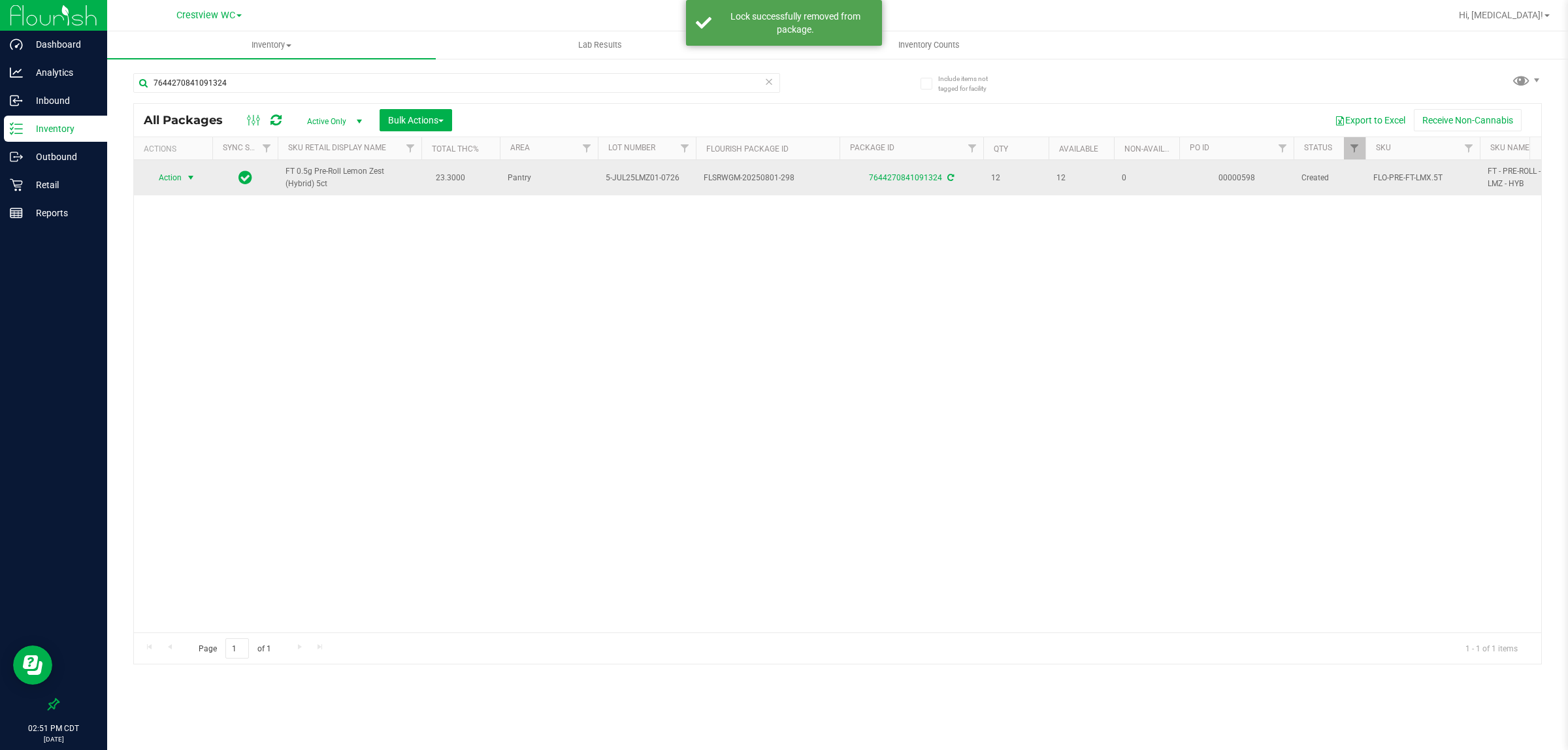
click at [167, 181] on span "Action" at bounding box center [164, 178] width 35 height 18
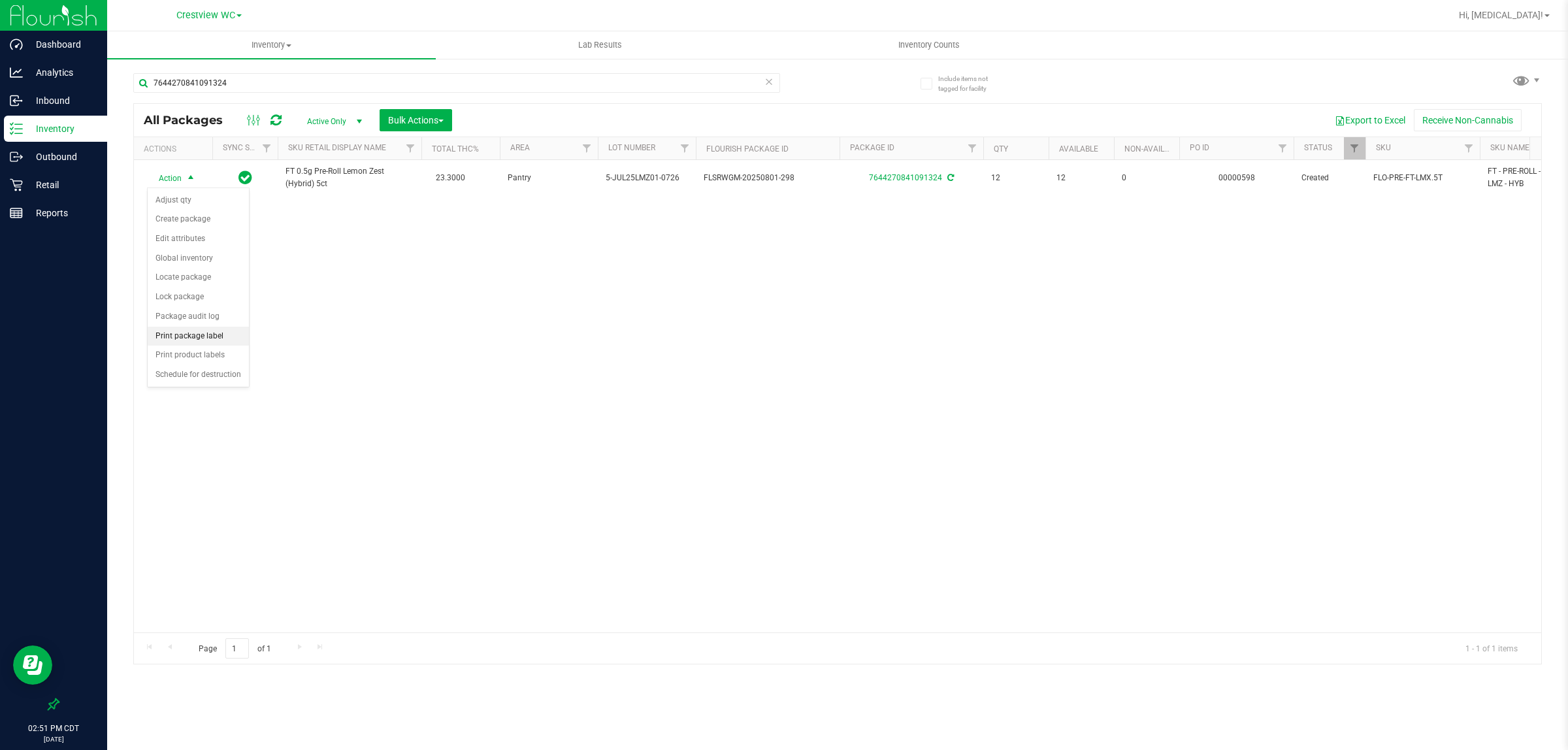
click at [194, 339] on li "Print package label" at bounding box center [198, 336] width 101 height 20
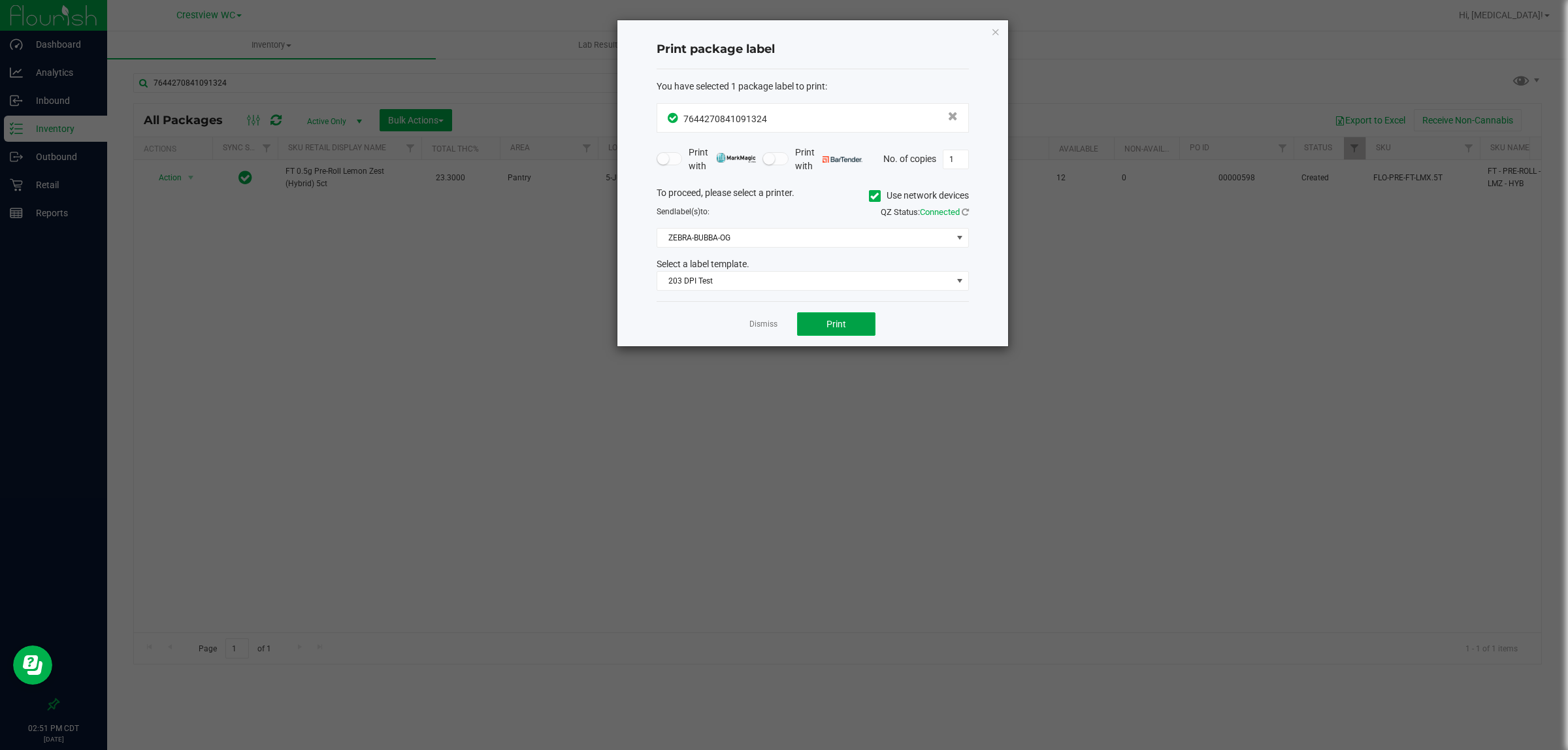
click at [782, 320] on span "Print" at bounding box center [836, 324] width 20 height 11
